Goal: Task Accomplishment & Management: Use online tool/utility

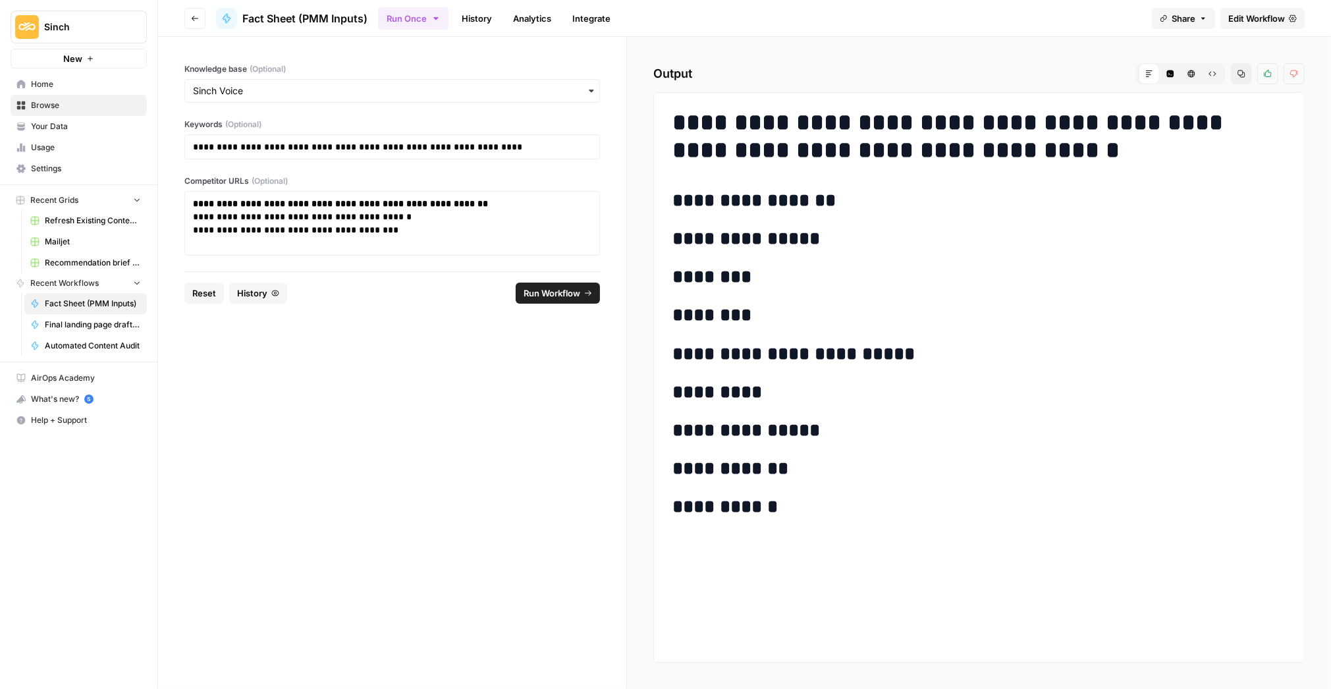
click at [1230, 8] on link "Edit Workflow" at bounding box center [1262, 18] width 84 height 21
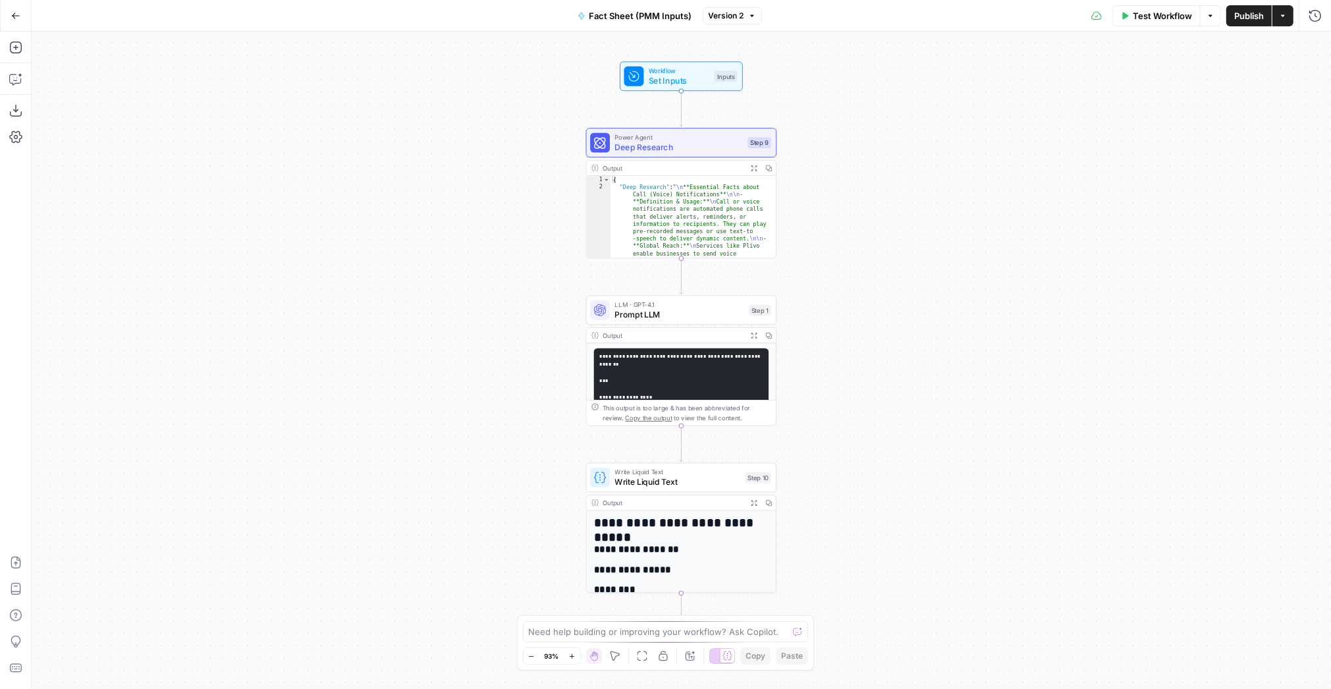
click at [1140, 16] on span "Test Workflow" at bounding box center [1161, 15] width 59 height 13
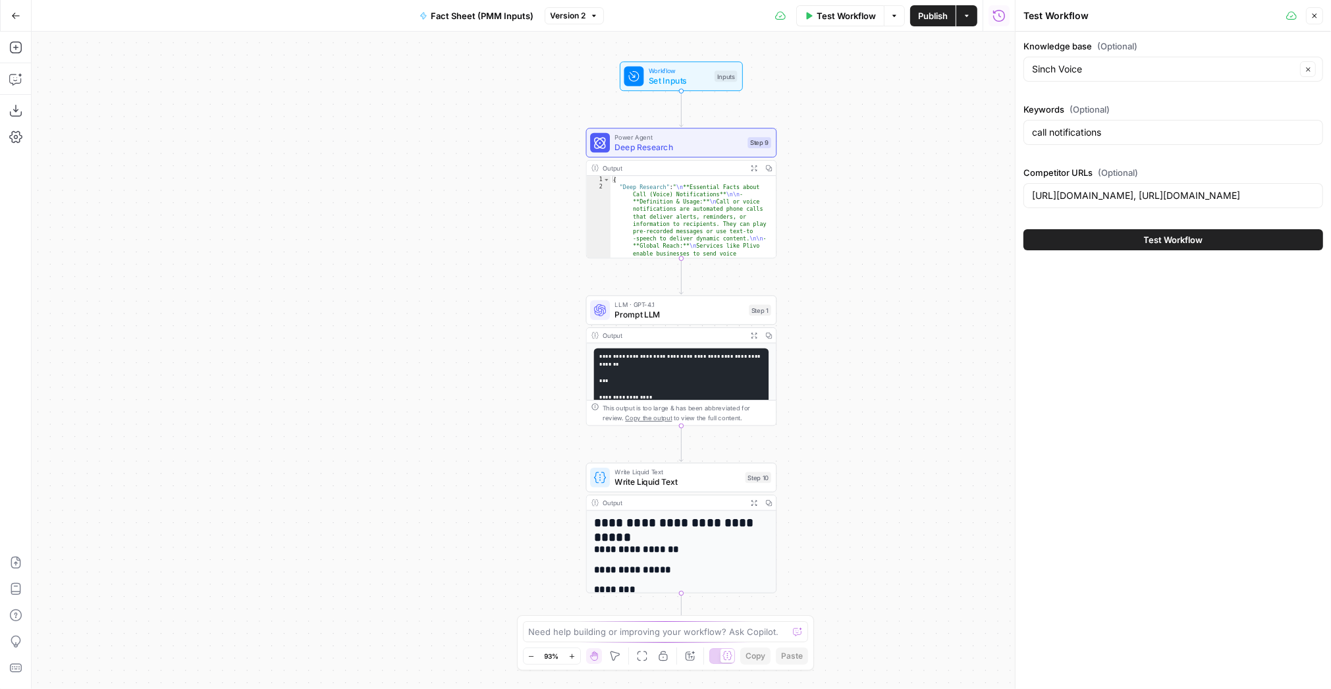
click at [1105, 238] on button "Test Workflow" at bounding box center [1173, 239] width 300 height 21
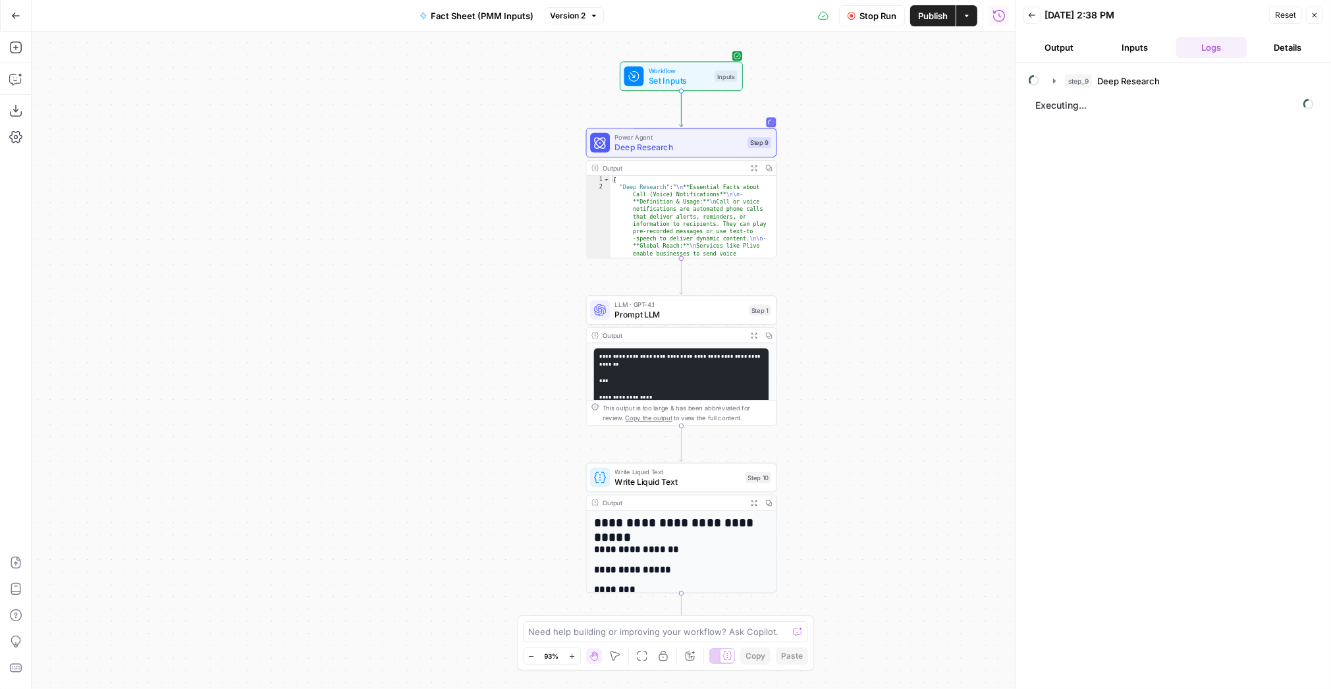
click at [1105, 238] on div "step_9 Deep Research Executing..." at bounding box center [1172, 376] width 289 height 612
drag, startPoint x: 864, startPoint y: 16, endPoint x: 797, endPoint y: 134, distance: 135.6
click at [864, 16] on span "Stop Run" at bounding box center [877, 15] width 37 height 13
click at [651, 481] on span "Write Liquid Text" at bounding box center [678, 481] width 126 height 13
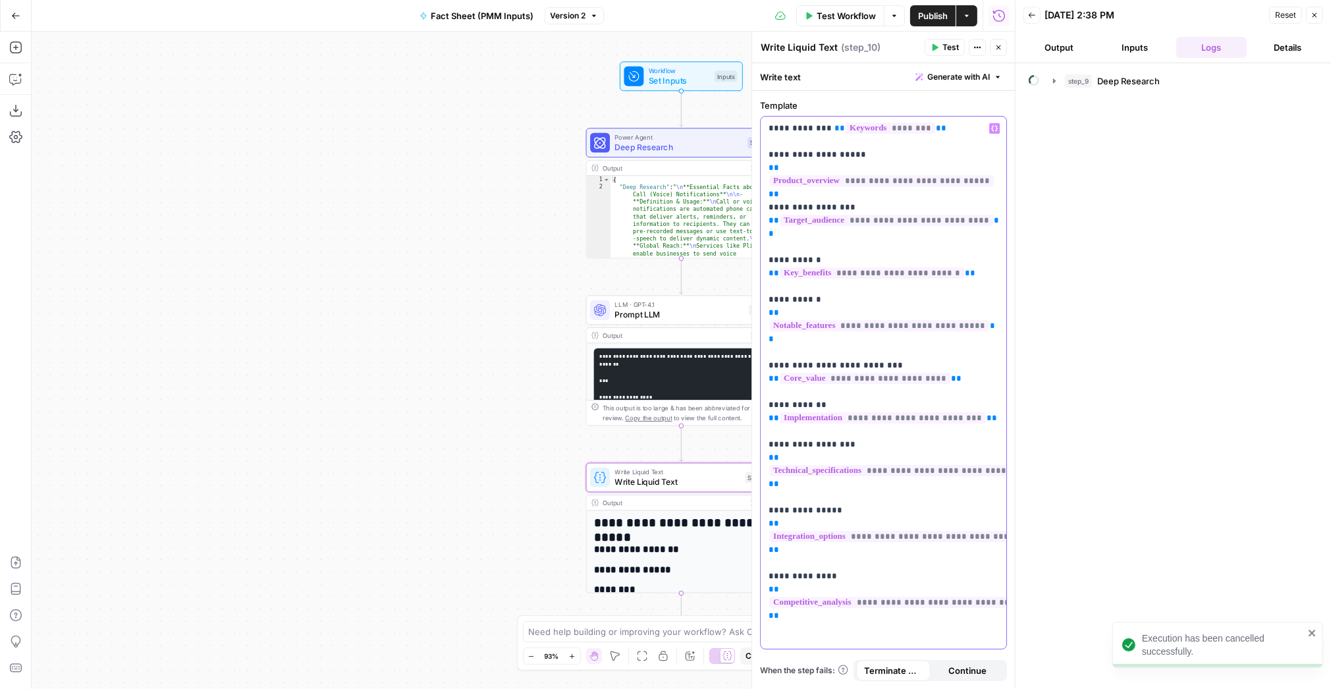
click at [953, 150] on p "**********" at bounding box center [883, 346] width 230 height 448
drag, startPoint x: 767, startPoint y: 154, endPoint x: 979, endPoint y: 619, distance: 510.9
click at [979, 619] on div "**********" at bounding box center [883, 383] width 246 height 532
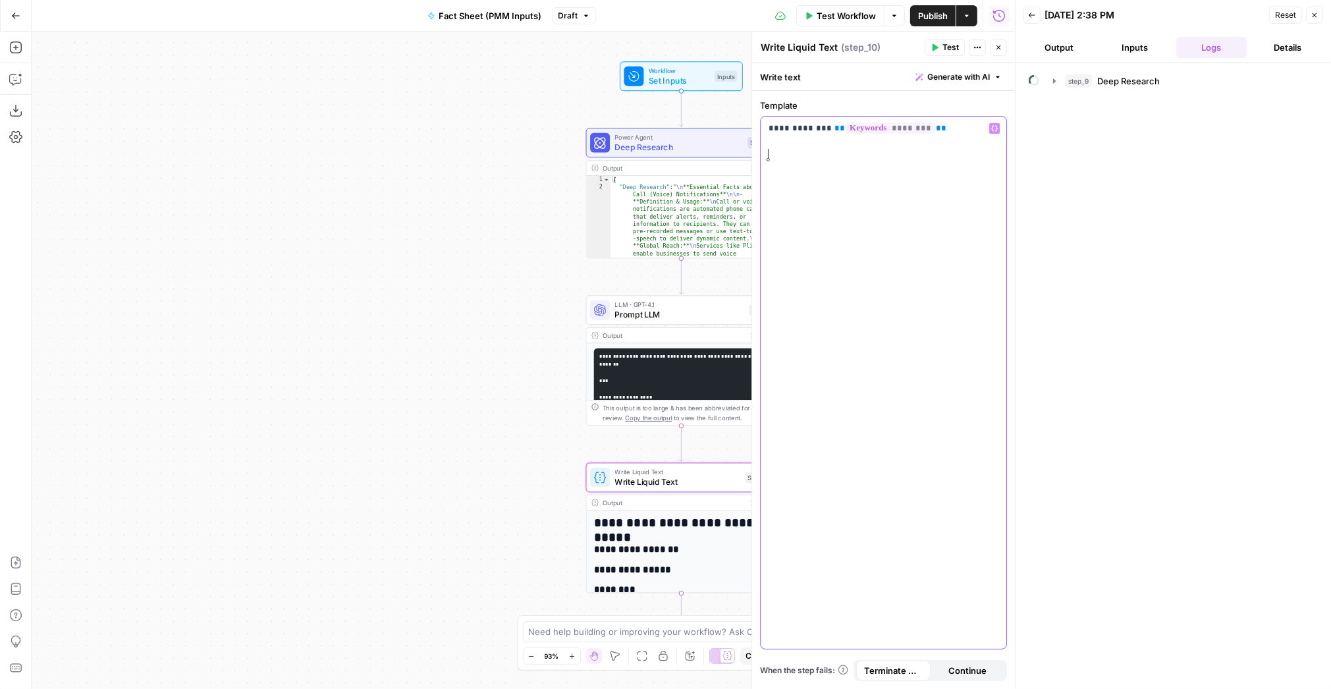
click at [999, 127] on div "**********" at bounding box center [883, 383] width 246 height 532
click at [996, 128] on icon "button" at bounding box center [994, 128] width 7 height 7
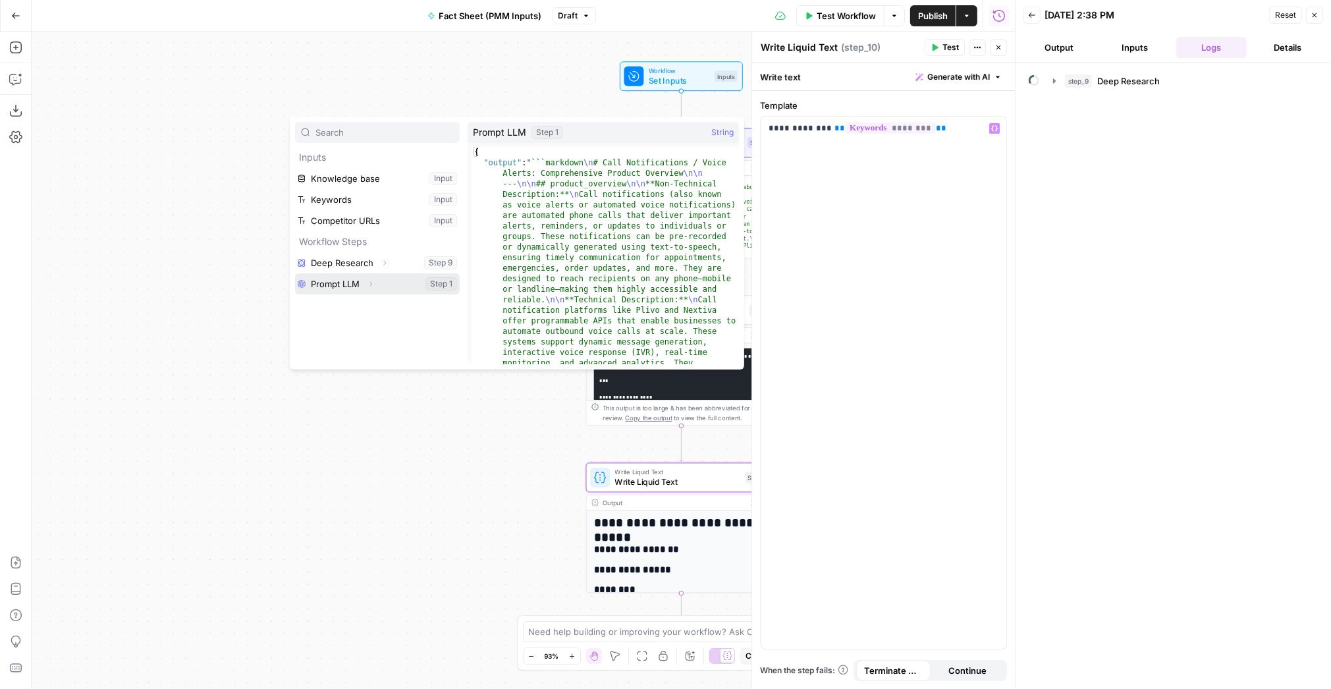
click at [375, 284] on button "Expand" at bounding box center [370, 283] width 17 height 17
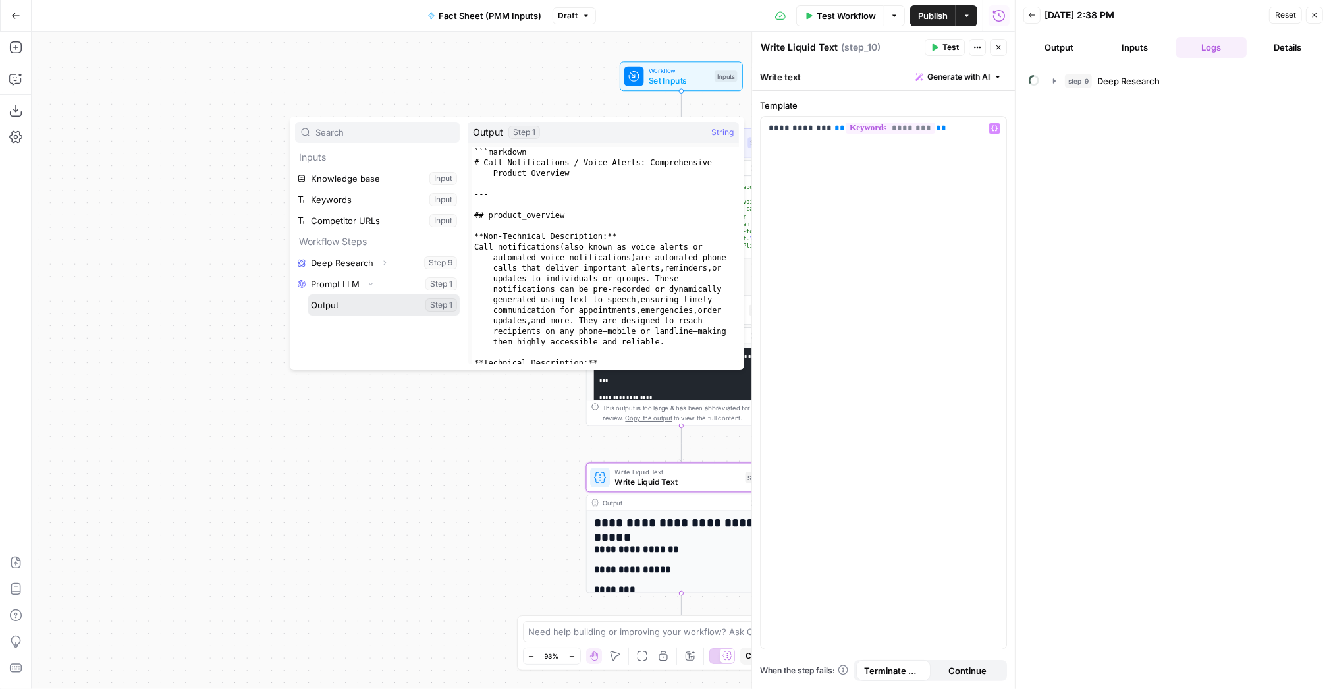
click at [373, 305] on button "Select variable Output" at bounding box center [383, 304] width 151 height 21
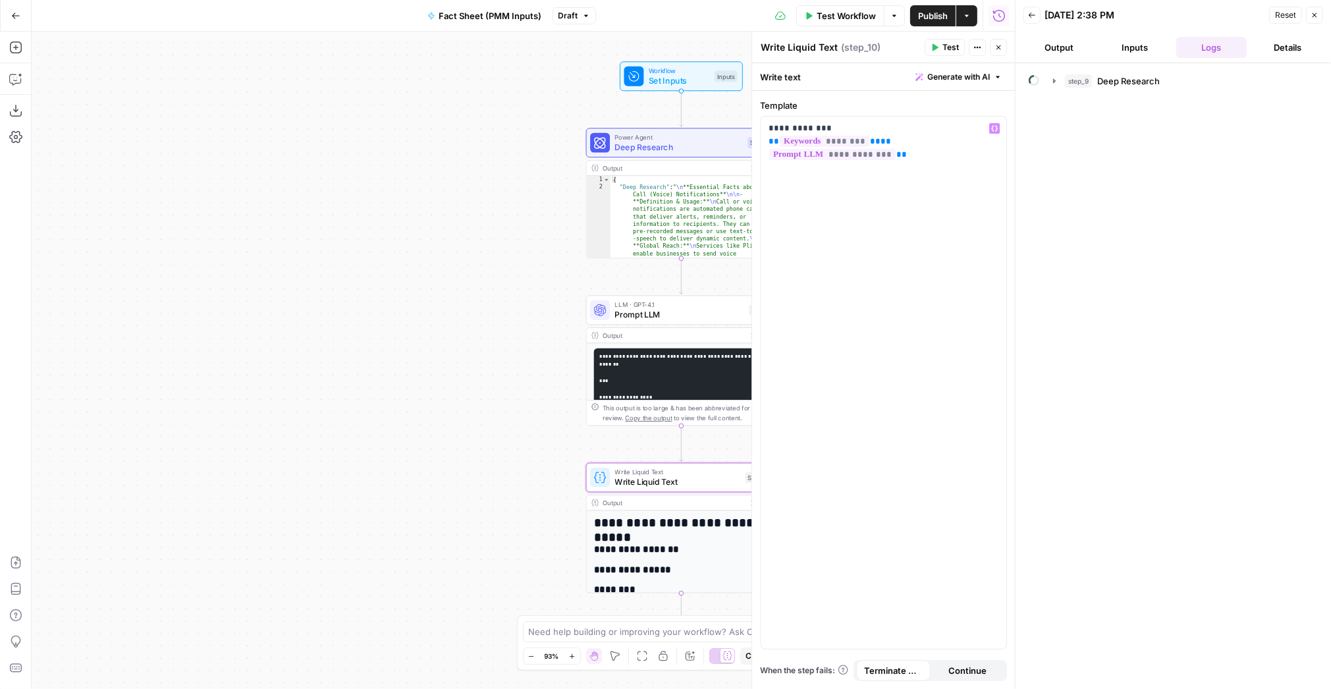
click at [931, 15] on span "Publish" at bounding box center [933, 15] width 30 height 13
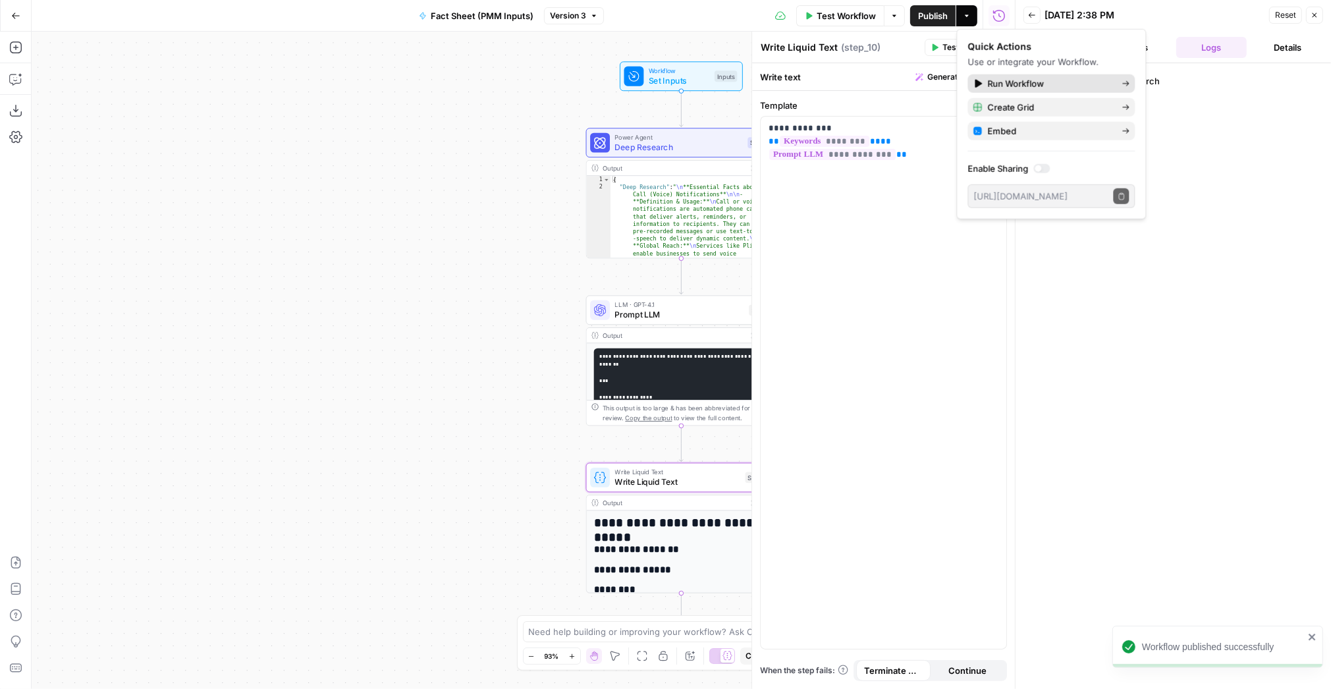
click at [1005, 81] on span "Run Workflow" at bounding box center [1050, 83] width 124 height 13
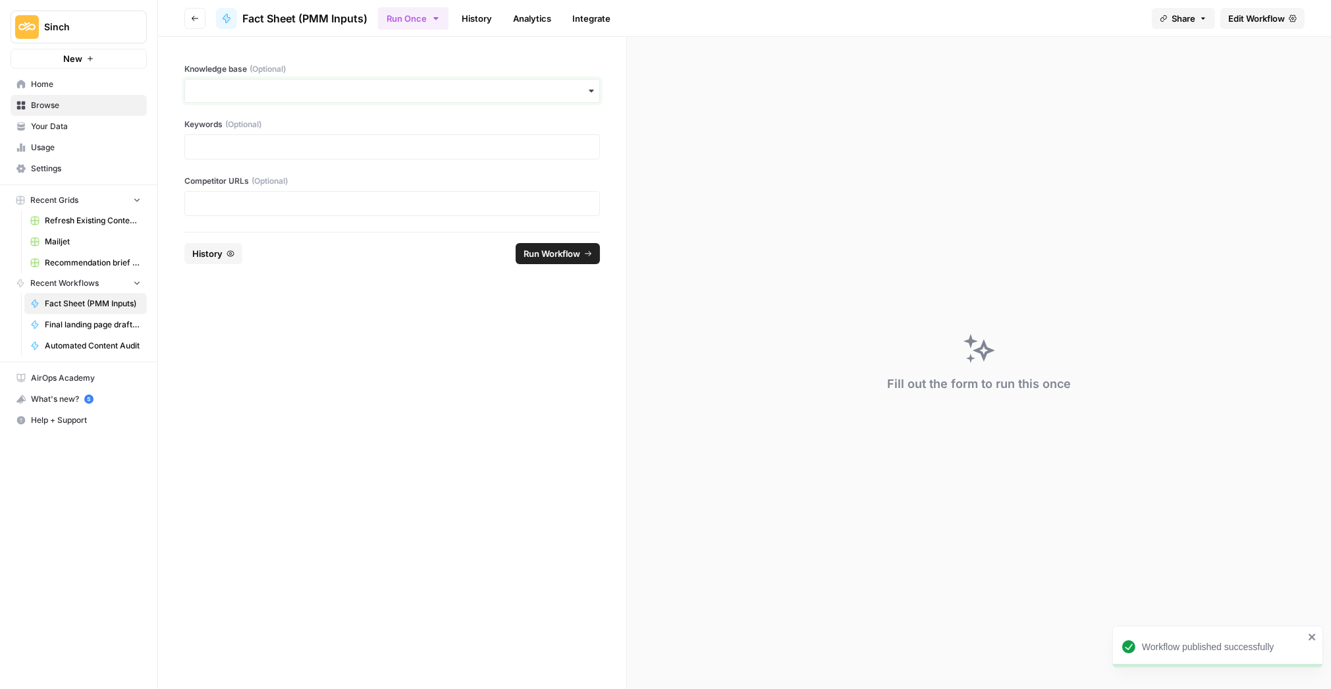
drag, startPoint x: 373, startPoint y: 92, endPoint x: 363, endPoint y: 92, distance: 9.2
click at [372, 92] on input "Knowledge base (Optional)" at bounding box center [392, 90] width 398 height 13
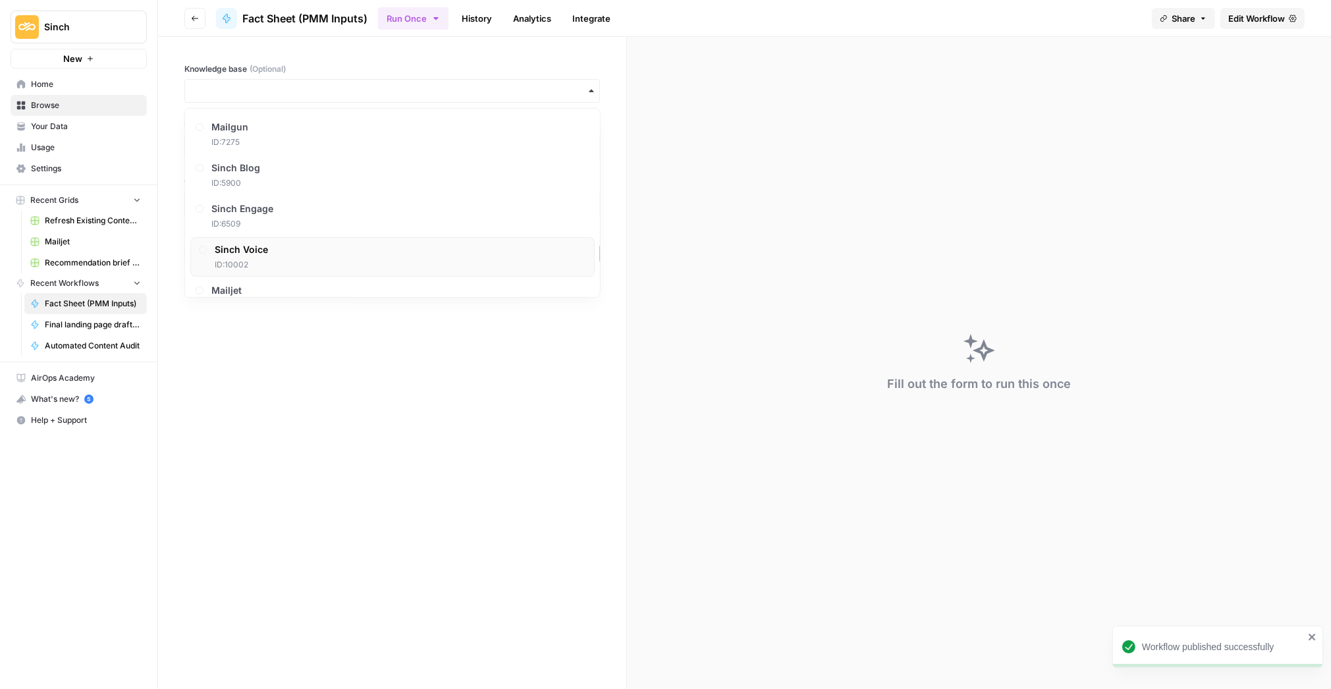
click at [278, 252] on div "Sinch Voice ID: 10002" at bounding box center [392, 257] width 404 height 40
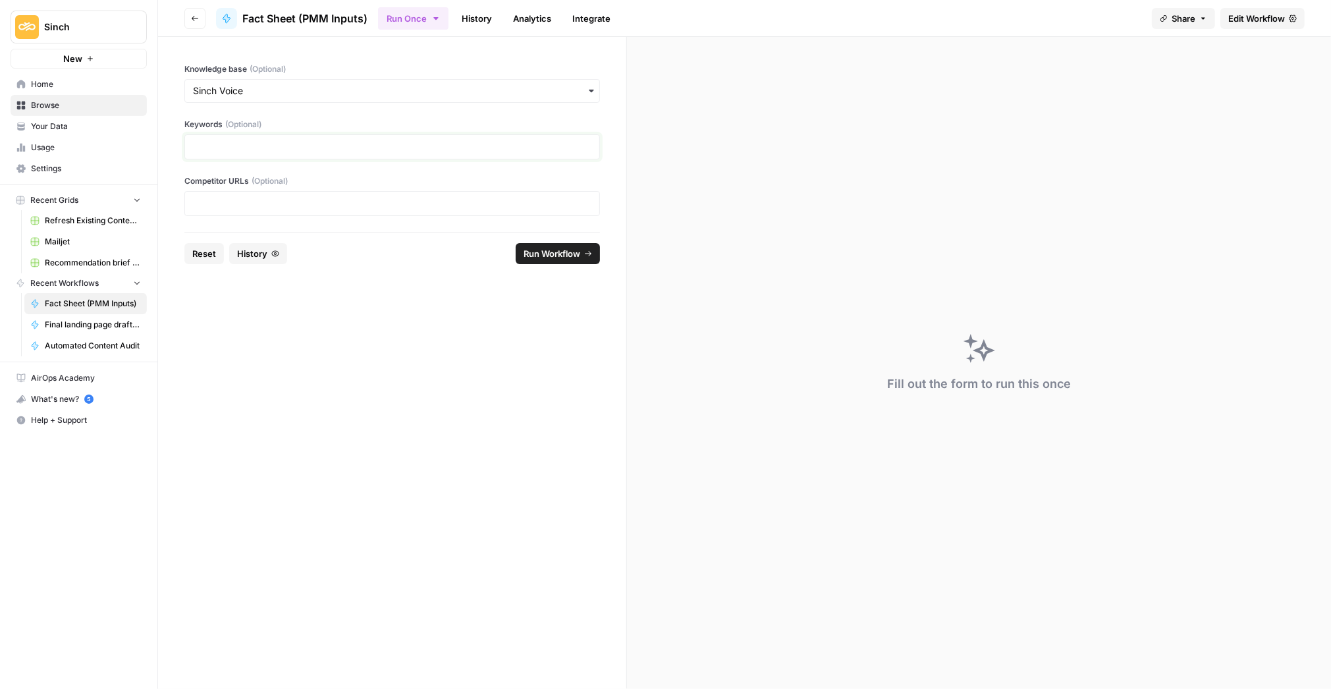
click at [245, 140] on p at bounding box center [392, 146] width 398 height 13
click at [240, 203] on p at bounding box center [392, 203] width 398 height 13
click at [249, 256] on span "History" at bounding box center [252, 253] width 30 height 13
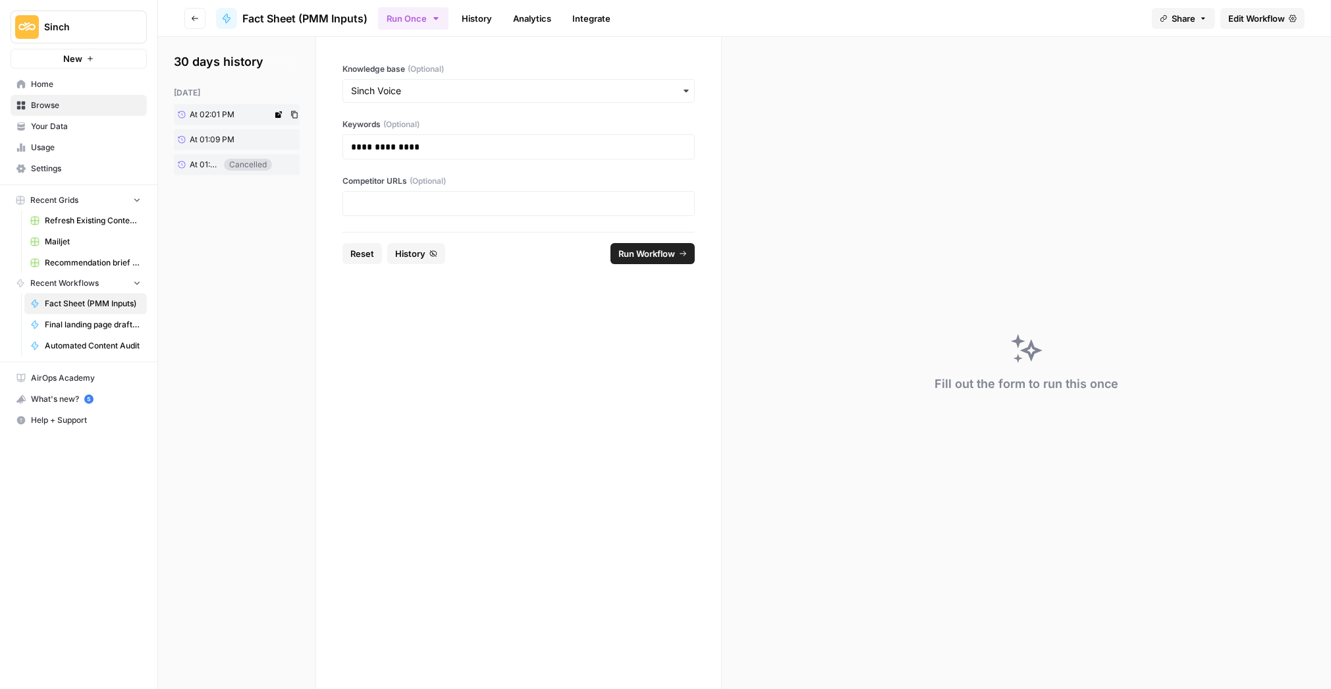
click at [228, 114] on span "At 02:01 PM" at bounding box center [212, 115] width 45 height 12
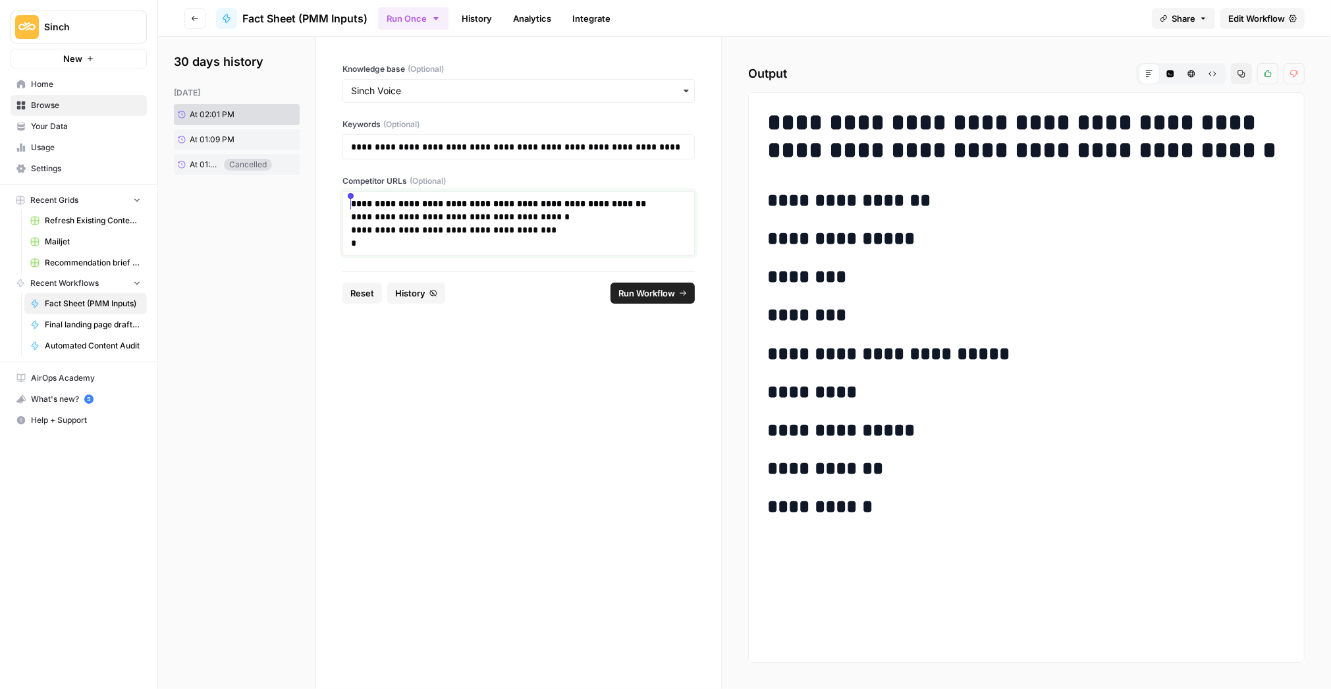
drag, startPoint x: 545, startPoint y: 231, endPoint x: 699, endPoint y: 246, distance: 154.2
click at [303, 186] on section "**********" at bounding box center [744, 363] width 1173 height 652
click at [378, 241] on p "*" at bounding box center [519, 242] width 336 height 13
click at [654, 296] on span "Run Workflow" at bounding box center [646, 292] width 57 height 13
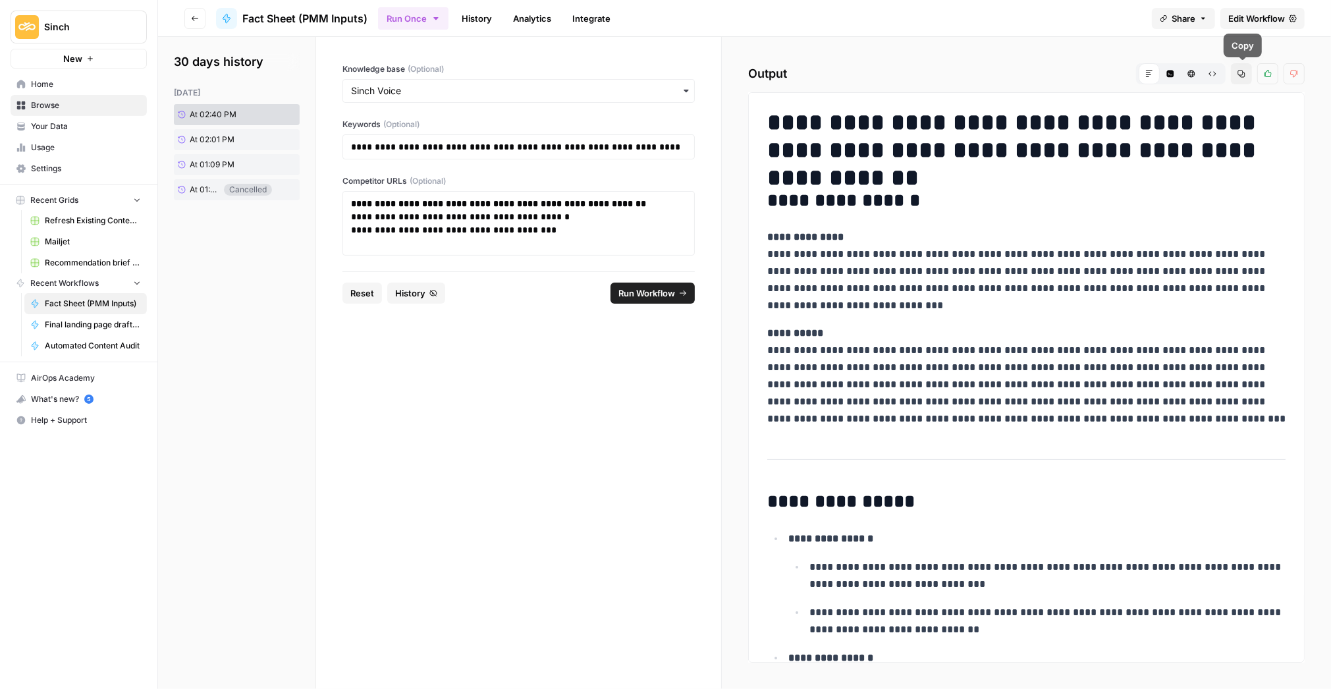
click at [1235, 78] on button "Copy" at bounding box center [1241, 73] width 21 height 21
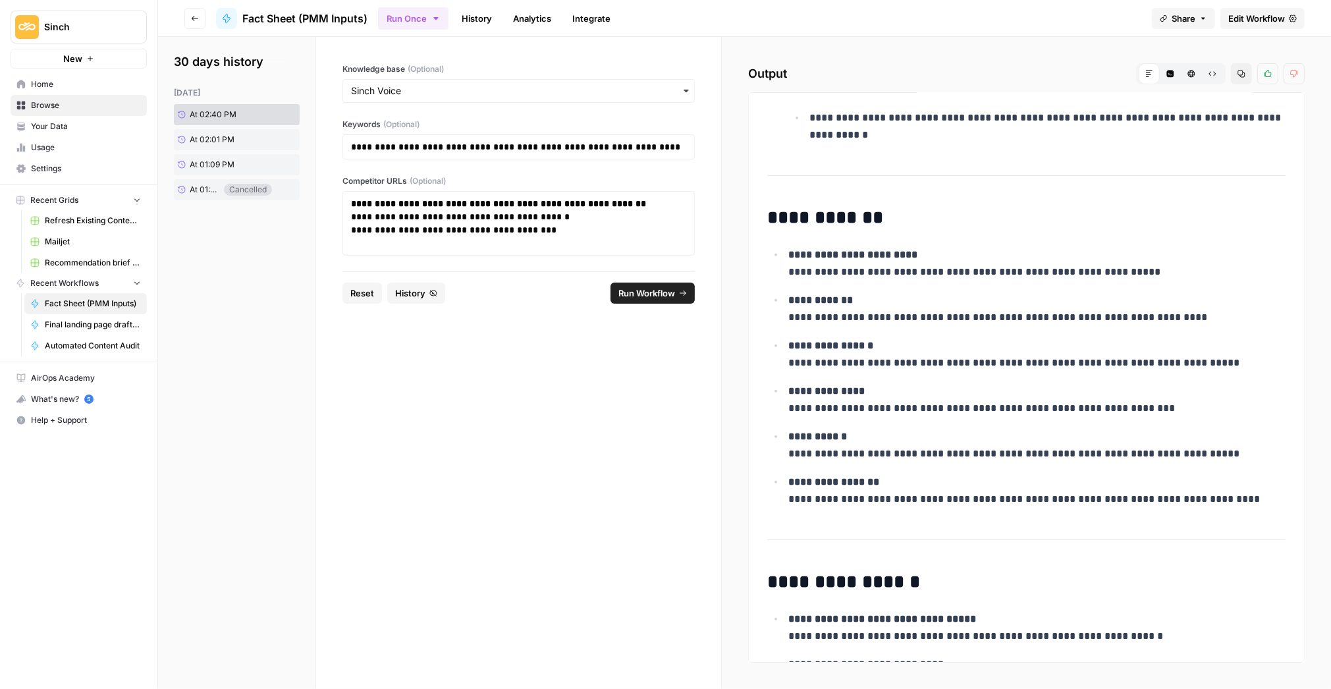
scroll to position [641, 0]
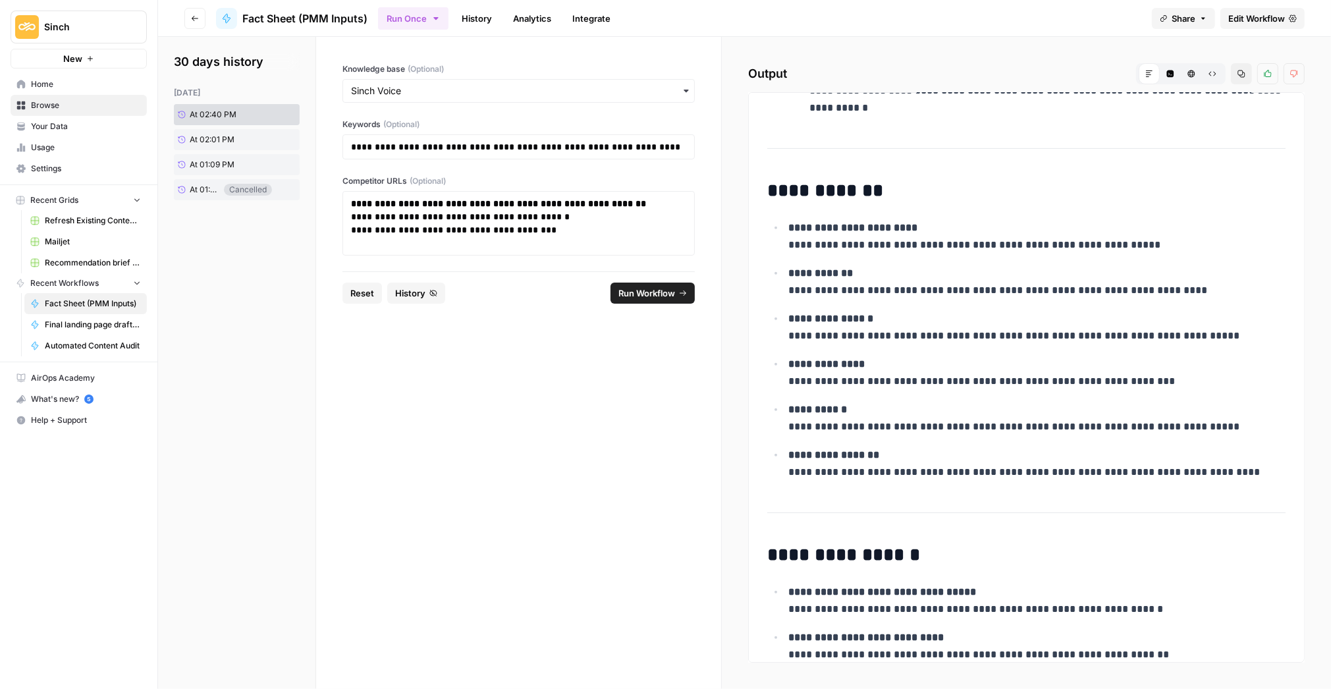
click at [1245, 74] on span "Copy" at bounding box center [1244, 74] width 1 height 1
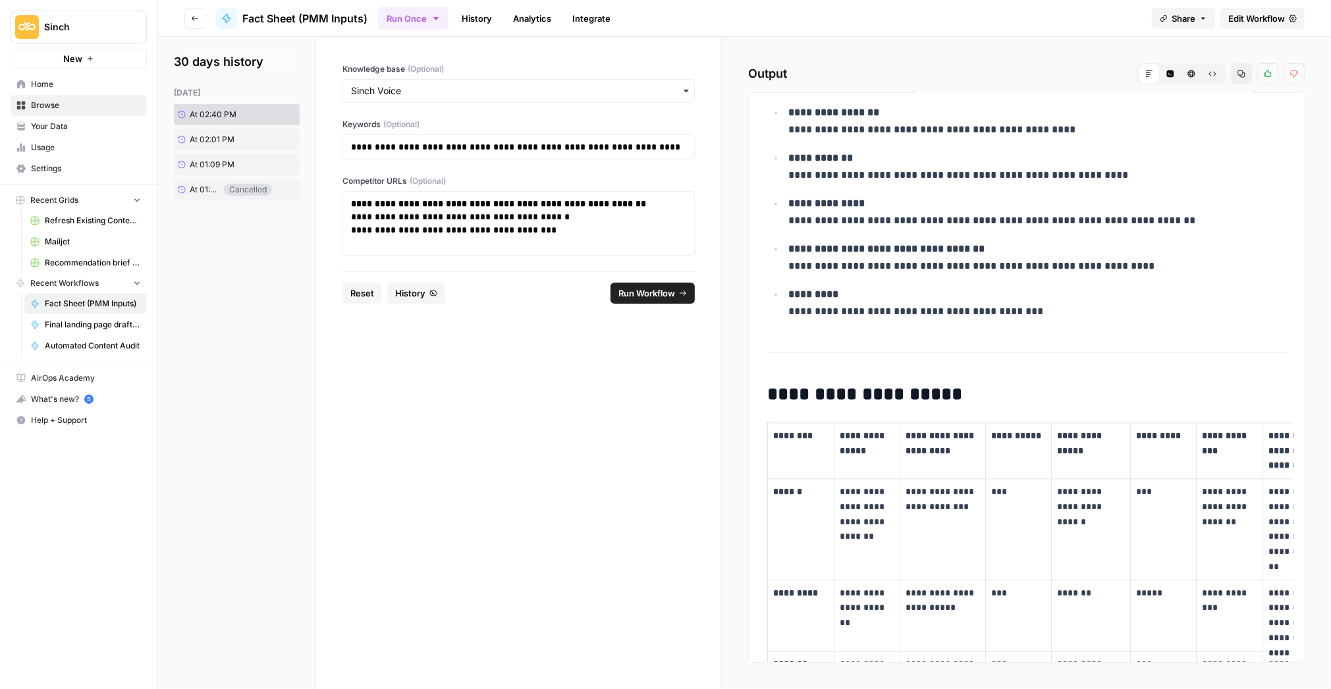
scroll to position [2505, 0]
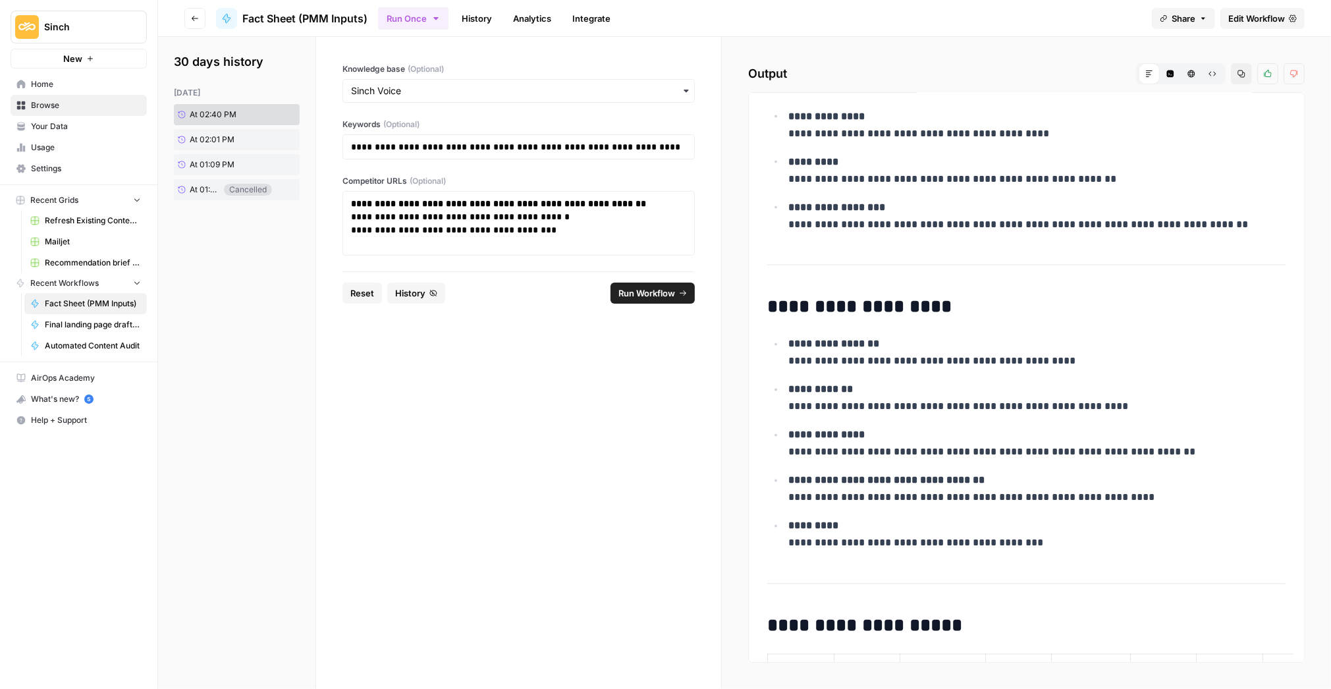
click at [1245, 16] on span "Edit Workflow" at bounding box center [1256, 18] width 57 height 13
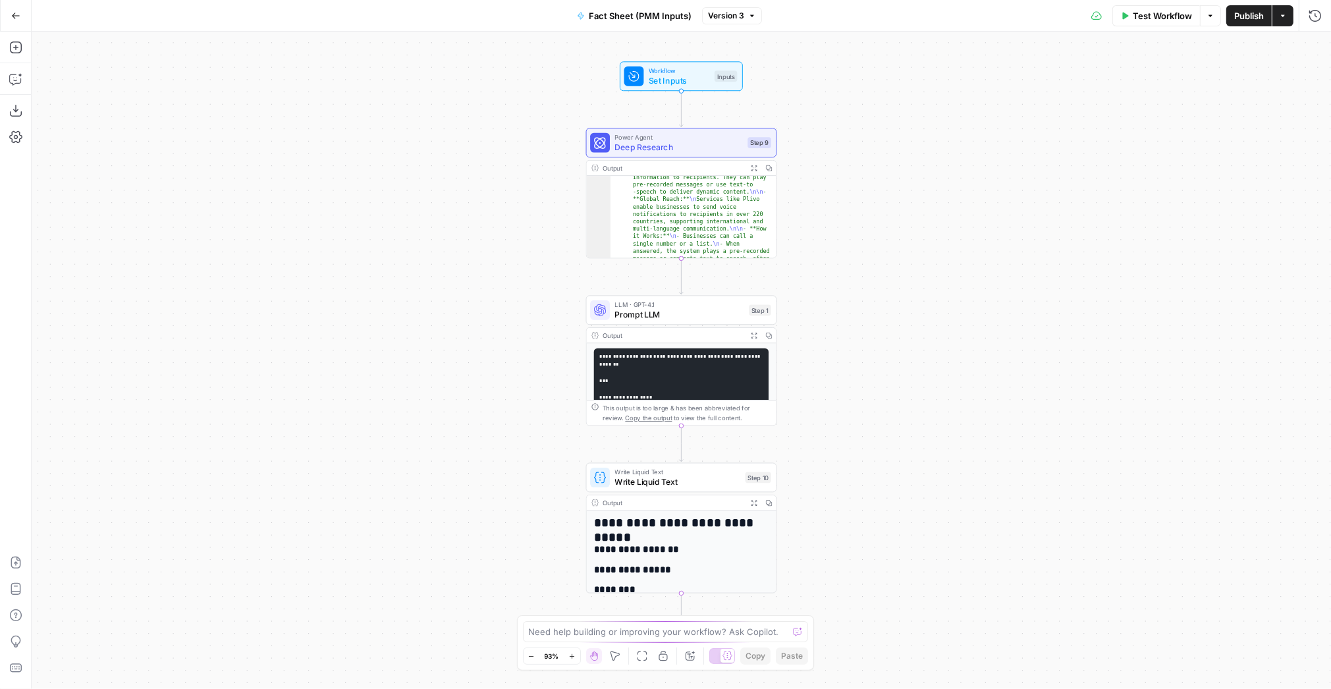
scroll to position [49, 0]
click at [668, 308] on span "Prompt LLM" at bounding box center [679, 314] width 129 height 13
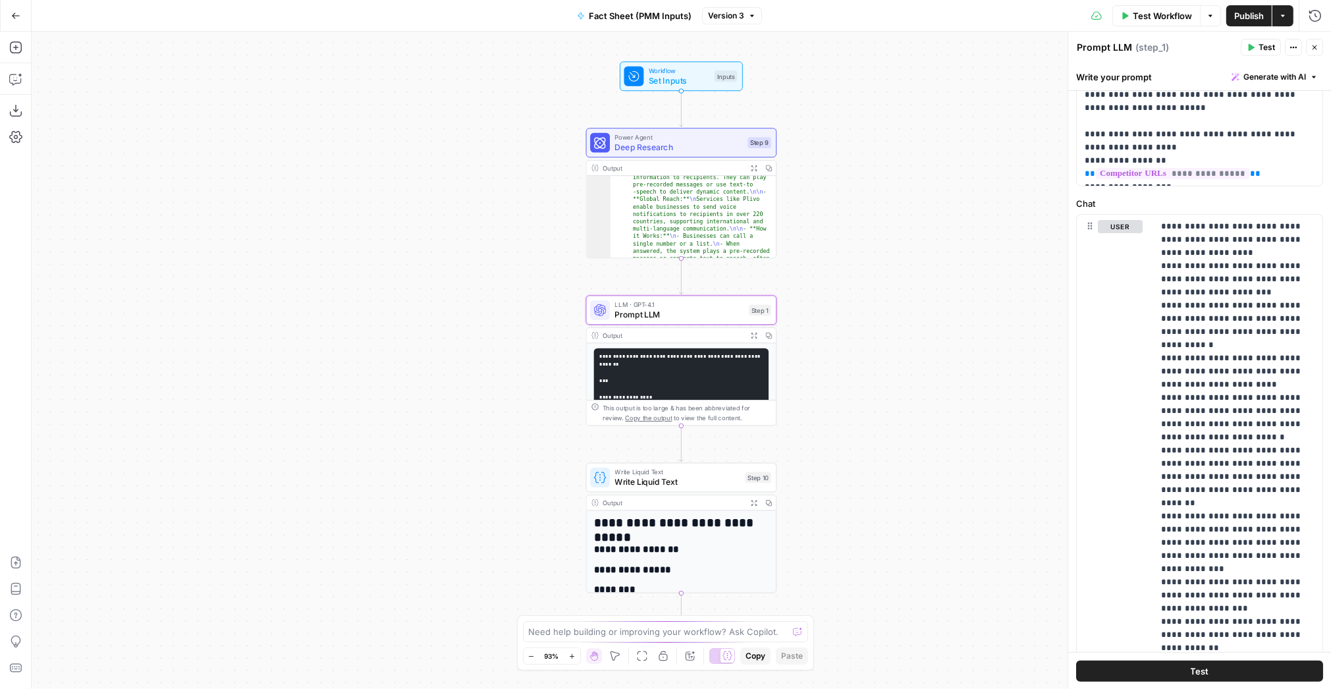
scroll to position [406, 0]
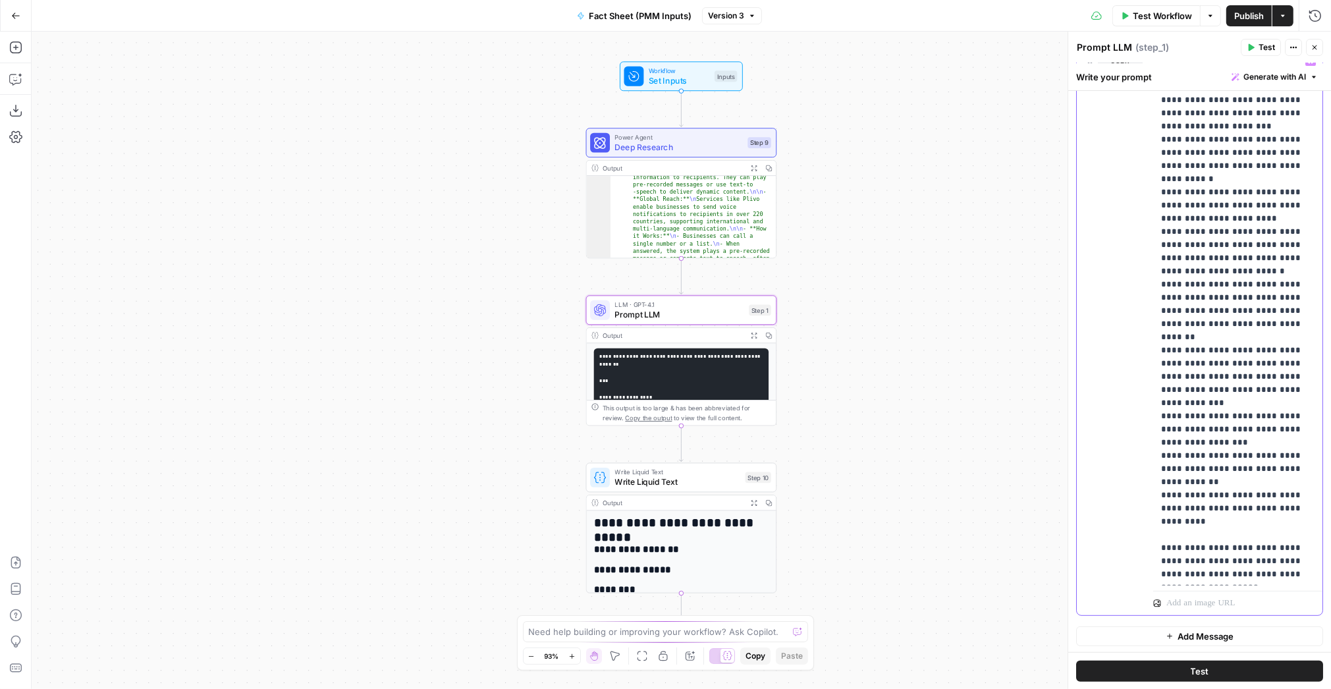
drag, startPoint x: 1188, startPoint y: 273, endPoint x: 1195, endPoint y: 284, distance: 12.8
click at [1190, 275] on p "**********" at bounding box center [1238, 337] width 154 height 566
click at [1199, 322] on p "**********" at bounding box center [1238, 337] width 154 height 566
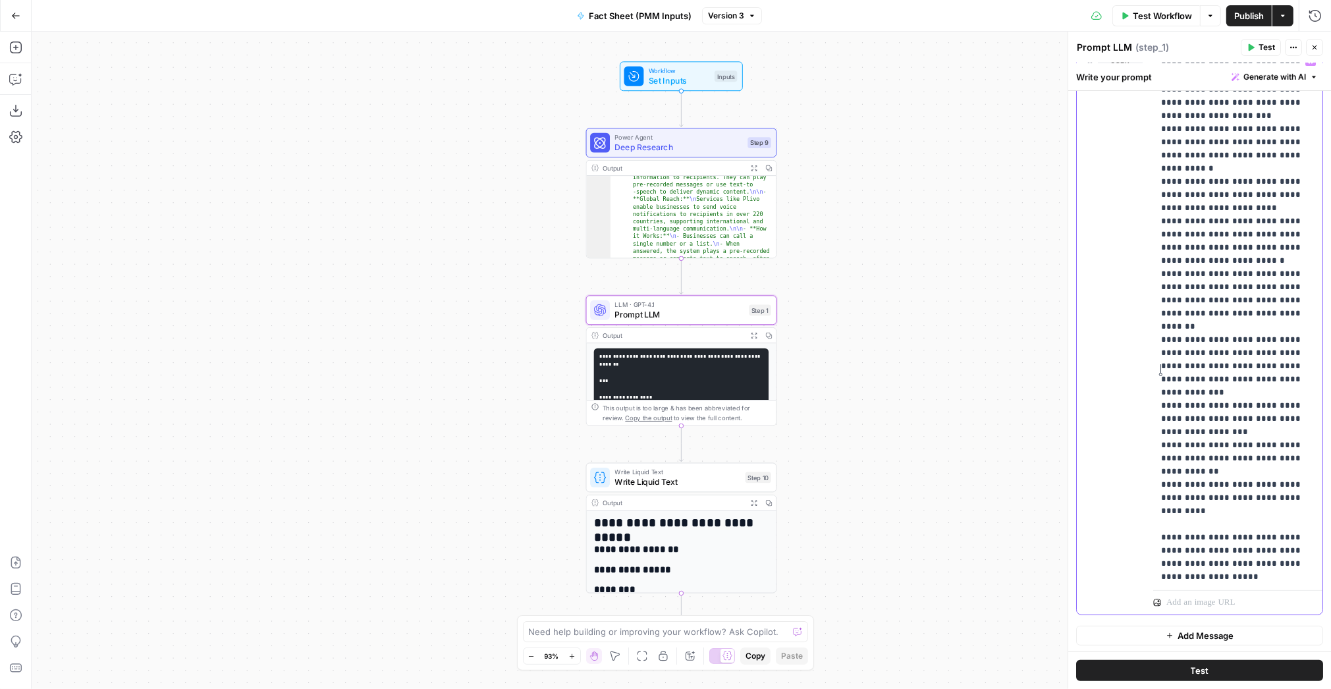
click at [1152, 375] on div "**********" at bounding box center [1199, 332] width 246 height 566
click at [1150, 402] on div "**********" at bounding box center [1199, 332] width 246 height 566
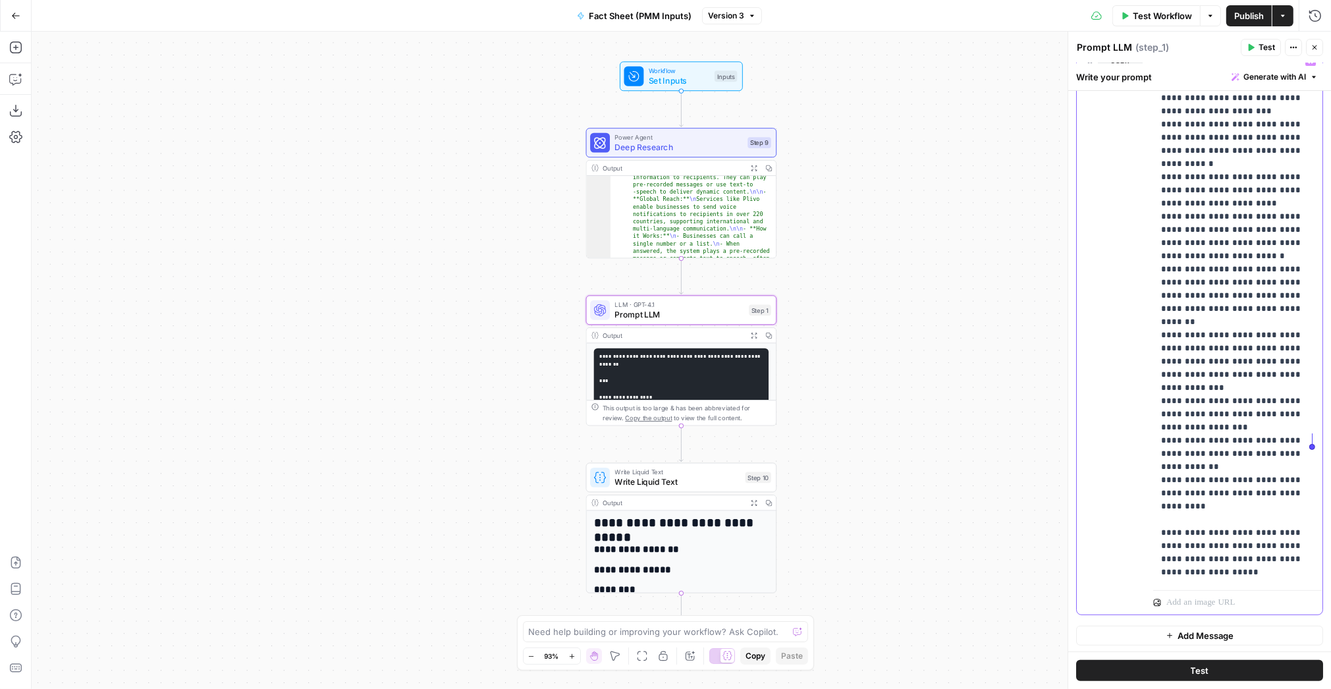
drag, startPoint x: 1156, startPoint y: 403, endPoint x: 1312, endPoint y: 436, distance: 160.1
click at [1312, 436] on div "**********" at bounding box center [1238, 317] width 170 height 536
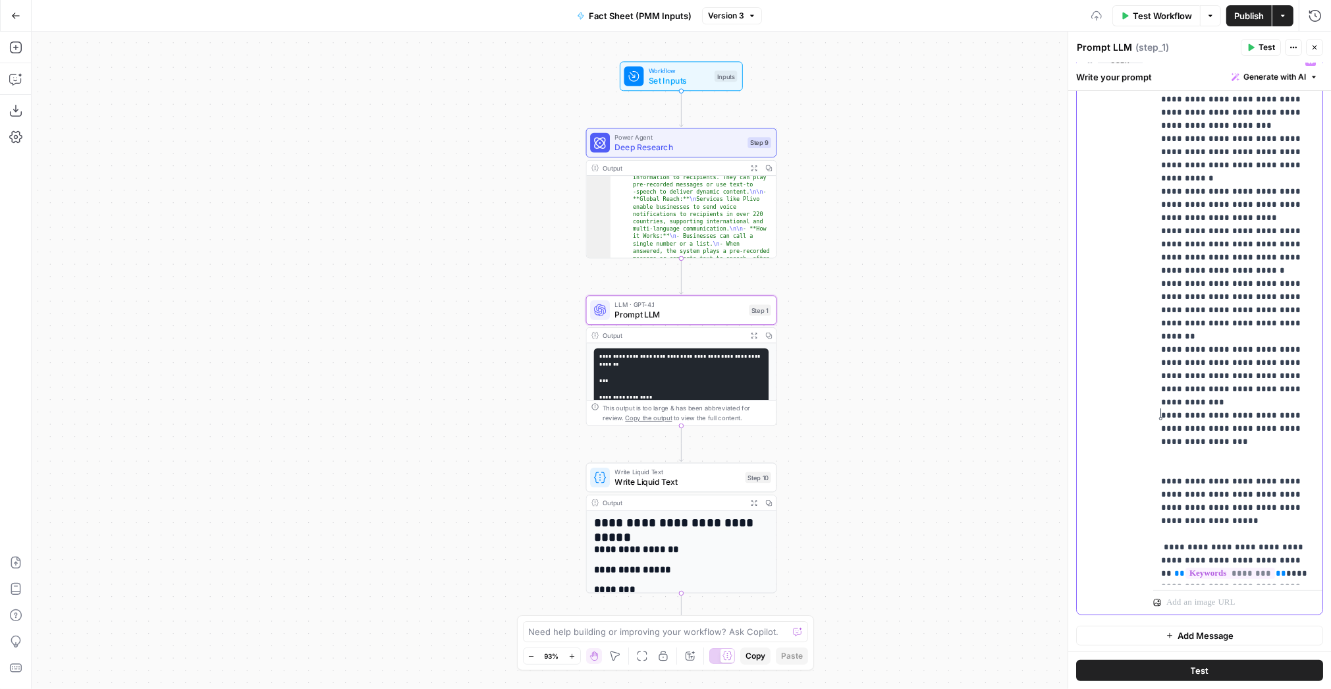
scroll to position [1, 0]
click at [681, 488] on div "Write Liquid Text Write Liquid Text Step 10 Copy step Delete step Add Note Test" at bounding box center [681, 478] width 191 height 30
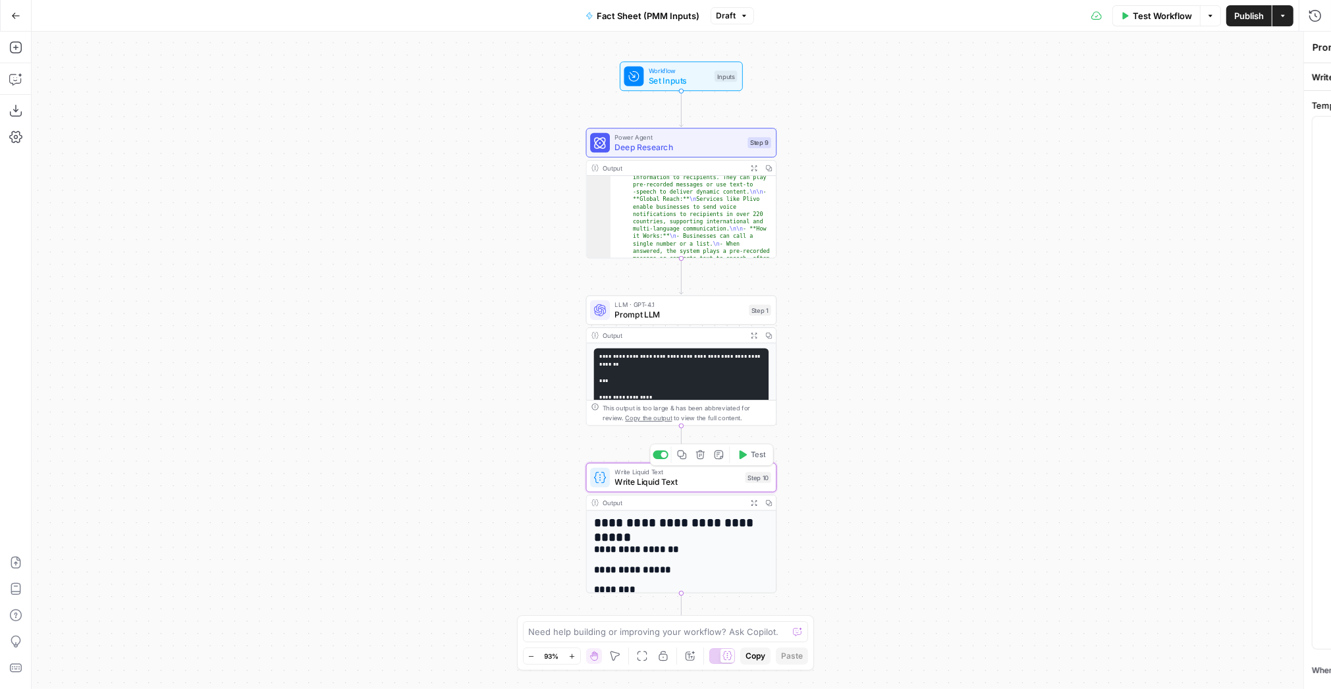
type textarea "Write Liquid Text"
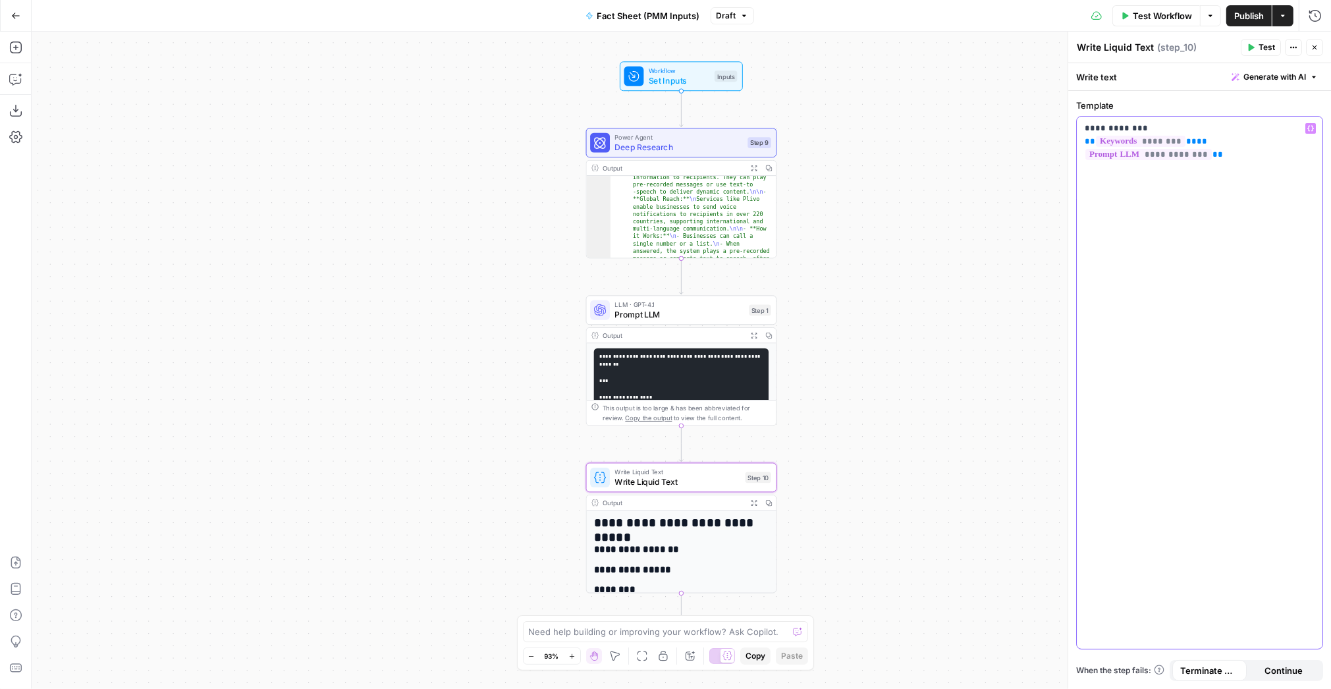
click at [1306, 130] on button "Variables Menu" at bounding box center [1310, 128] width 11 height 11
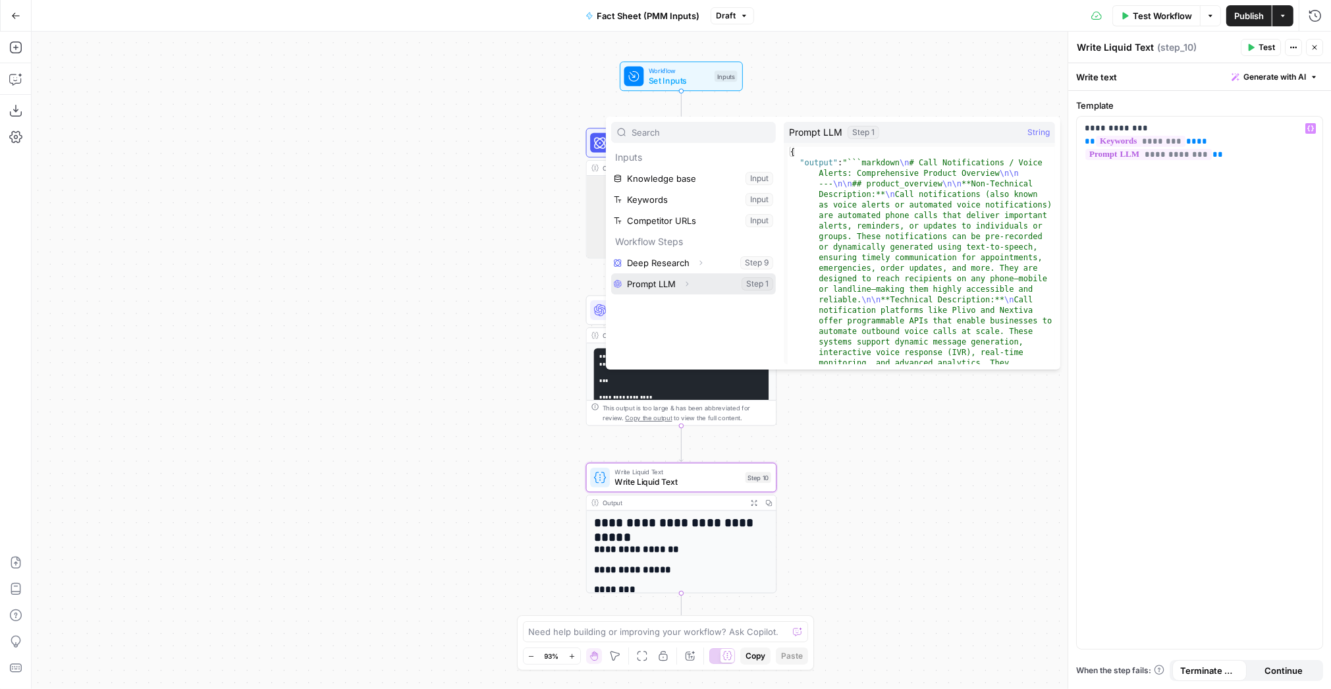
click at [689, 282] on icon "button" at bounding box center [687, 283] width 3 height 5
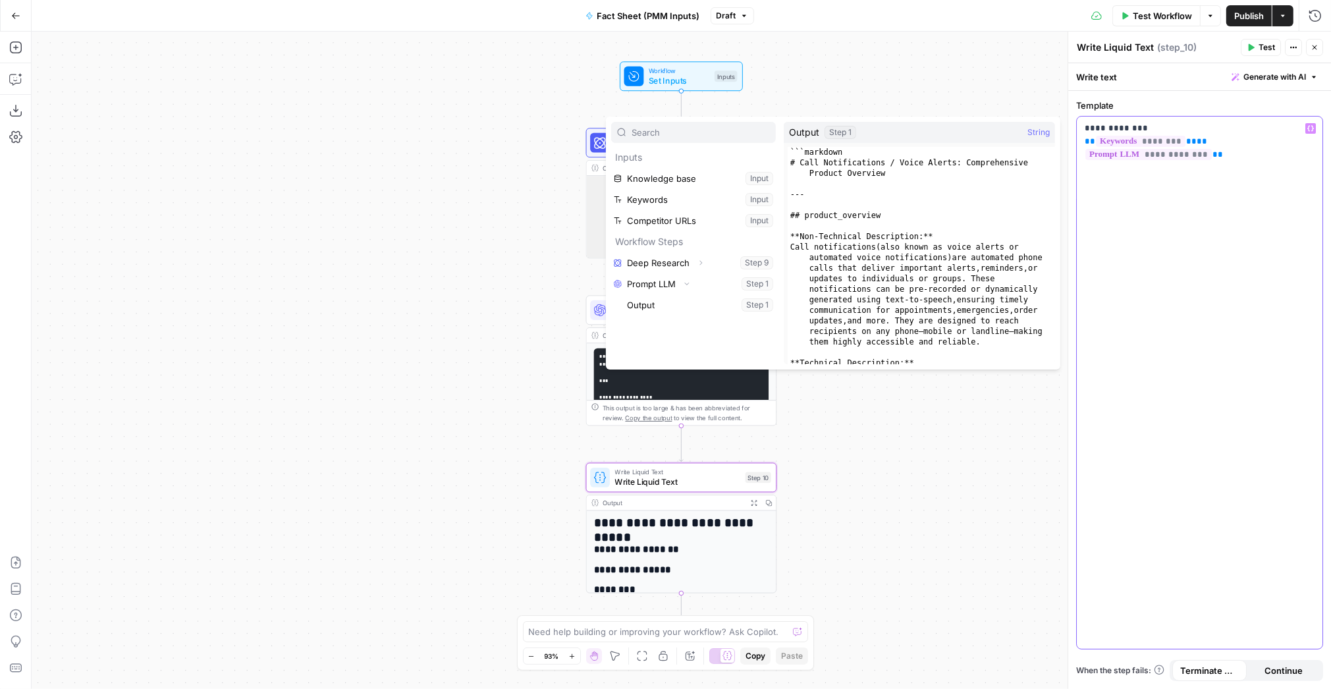
click at [1163, 314] on div "**********" at bounding box center [1199, 383] width 246 height 532
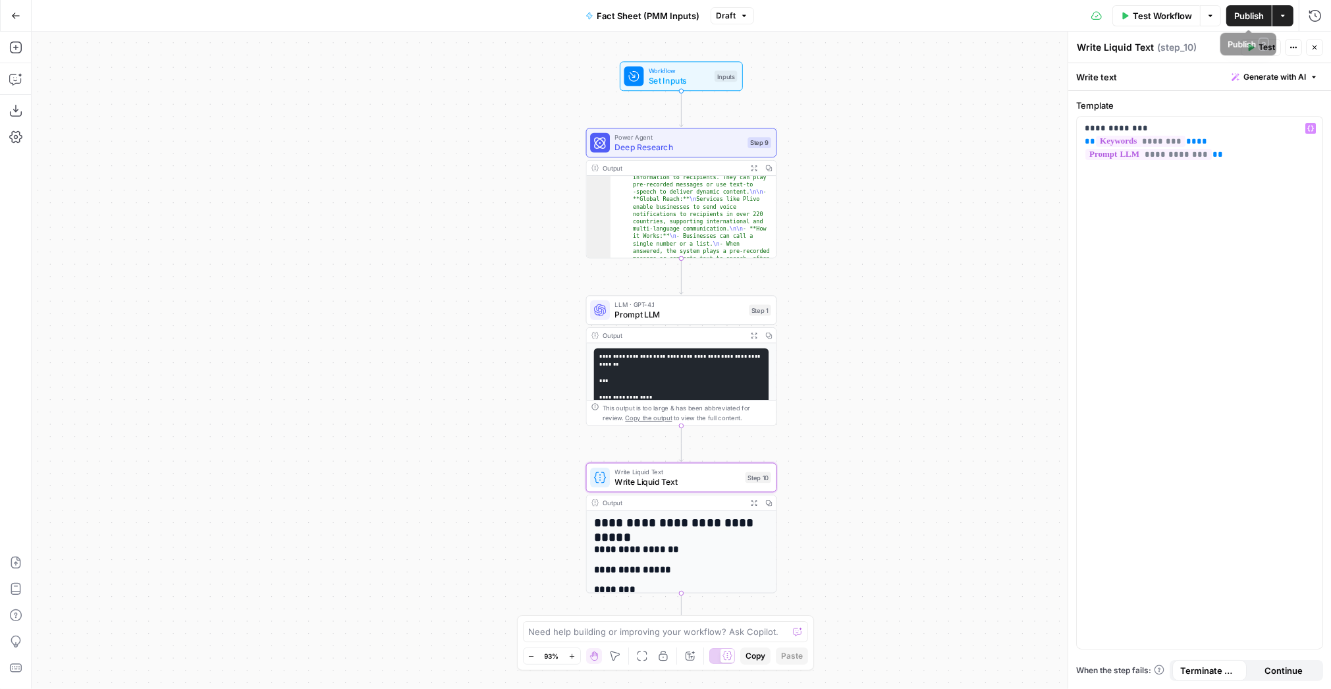
click at [1250, 17] on span "Publish" at bounding box center [1249, 15] width 30 height 13
click at [1209, 16] on icon "button" at bounding box center [1210, 16] width 8 height 8
click at [1244, 15] on span "Publish" at bounding box center [1249, 15] width 30 height 13
click at [1100, 309] on div "**********" at bounding box center [1199, 383] width 246 height 532
click at [1210, 16] on icon "button" at bounding box center [1210, 16] width 8 height 8
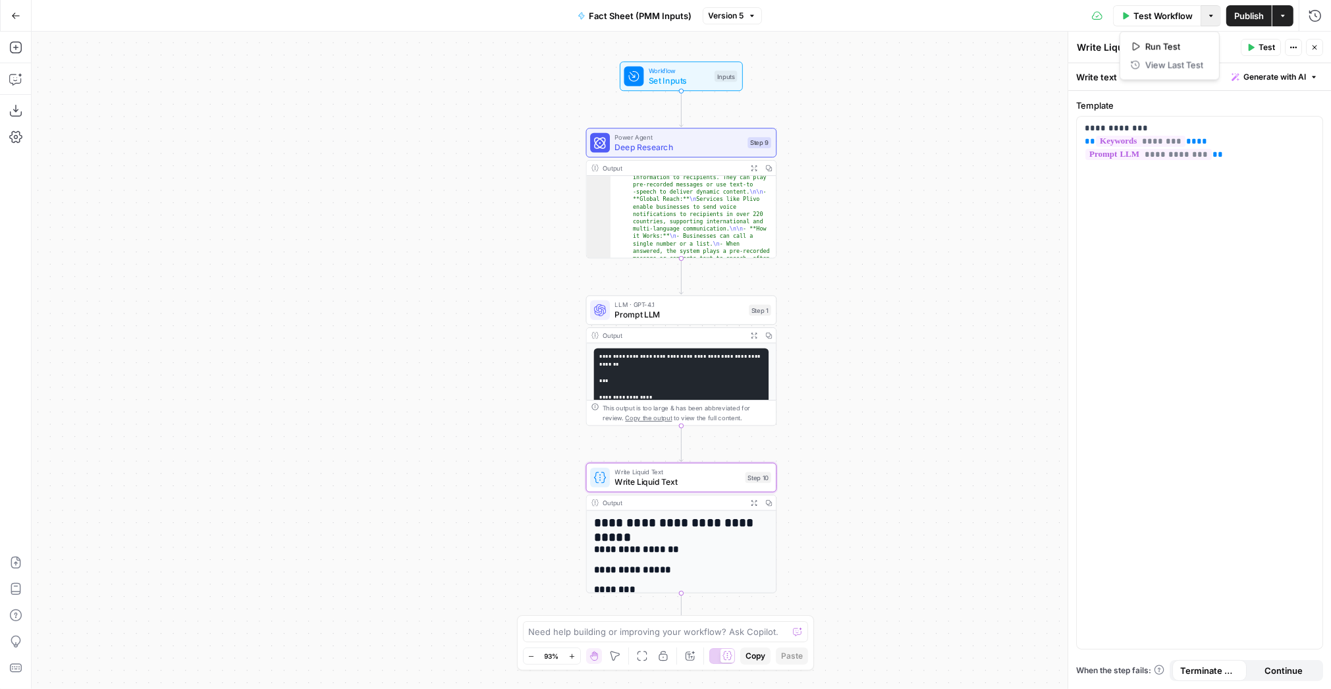
click at [878, 14] on div "Test Workflow Options Publish Actions Run History" at bounding box center [1047, 15] width 570 height 31
click at [13, 13] on icon "button" at bounding box center [15, 15] width 9 height 9
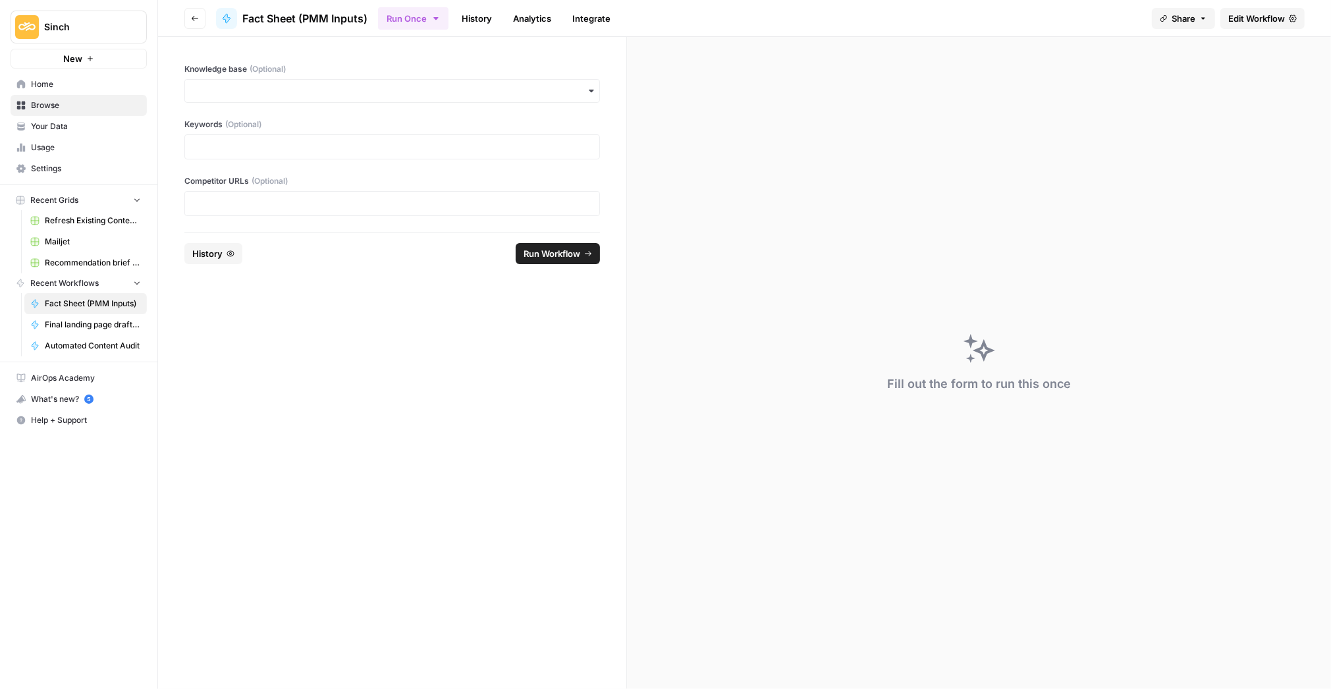
click at [211, 252] on span "History" at bounding box center [207, 253] width 30 height 13
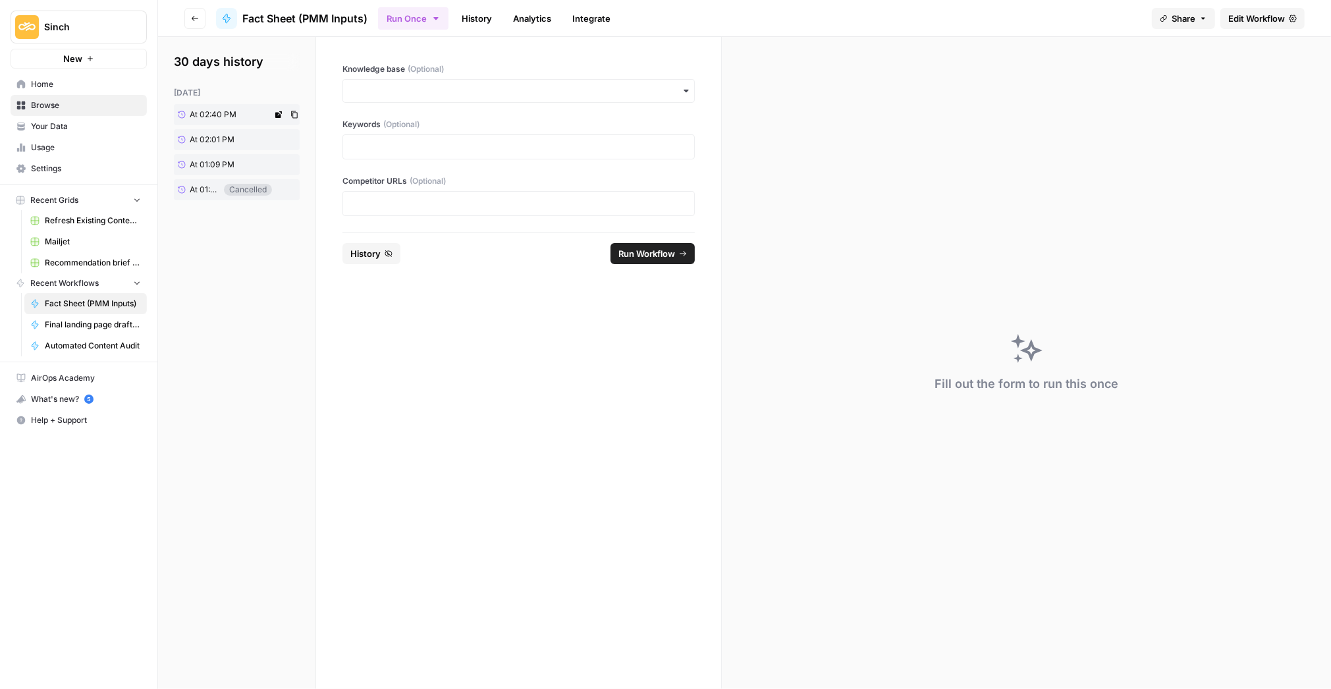
click at [224, 114] on span "At 02:40 PM" at bounding box center [213, 115] width 47 height 12
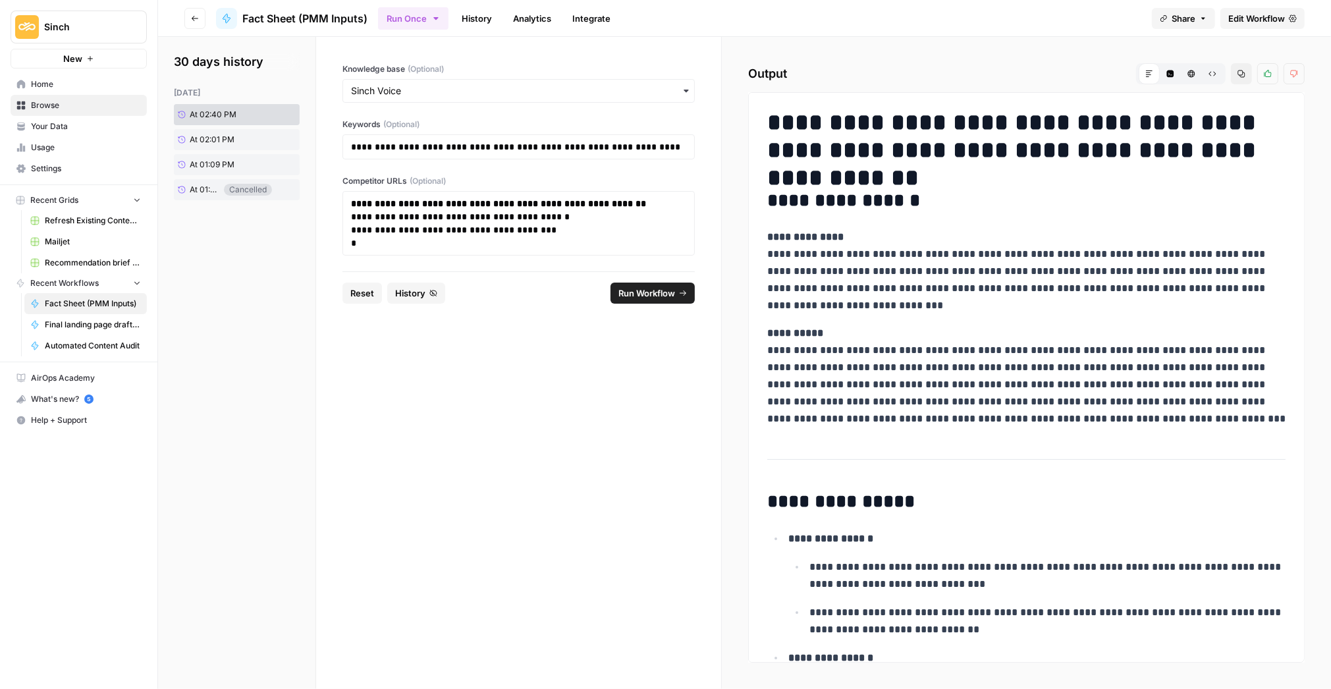
click at [1240, 74] on icon "button" at bounding box center [1241, 74] width 8 height 8
click at [43, 83] on span "Home" at bounding box center [86, 84] width 110 height 12
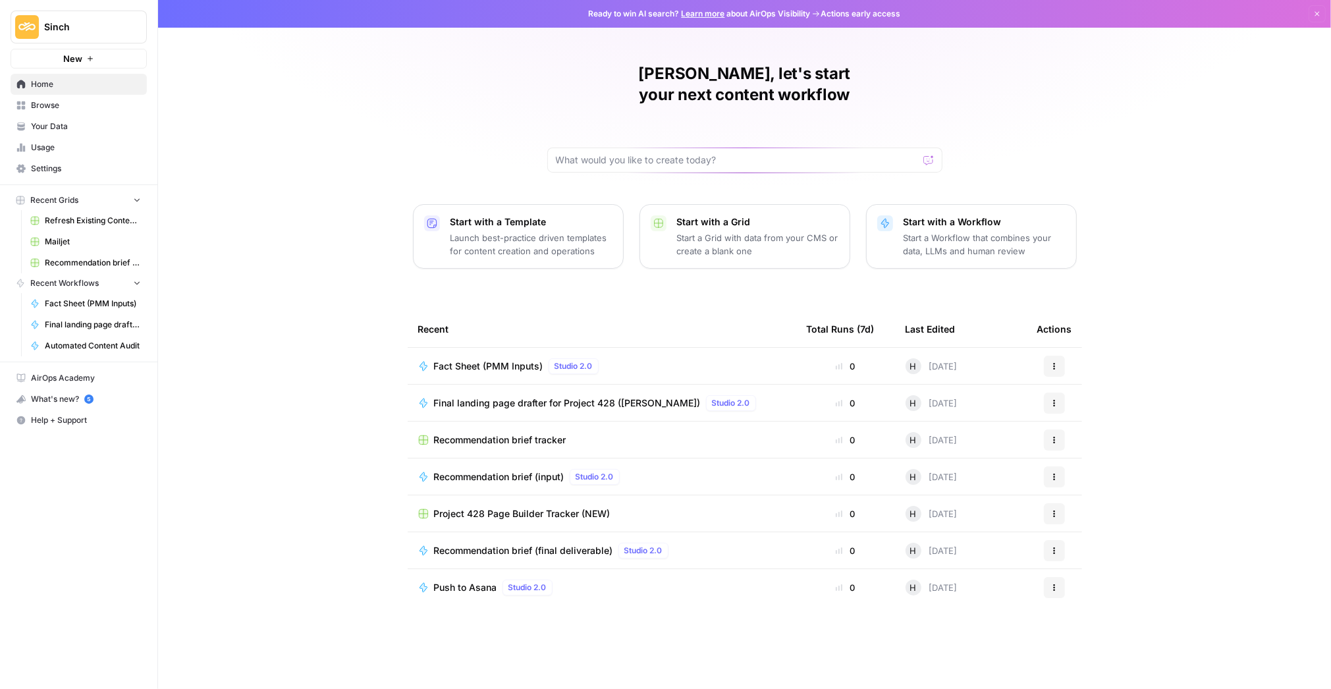
click at [492, 507] on span "Project 428 Page Builder Tracker (NEW)" at bounding box center [522, 513] width 176 height 13
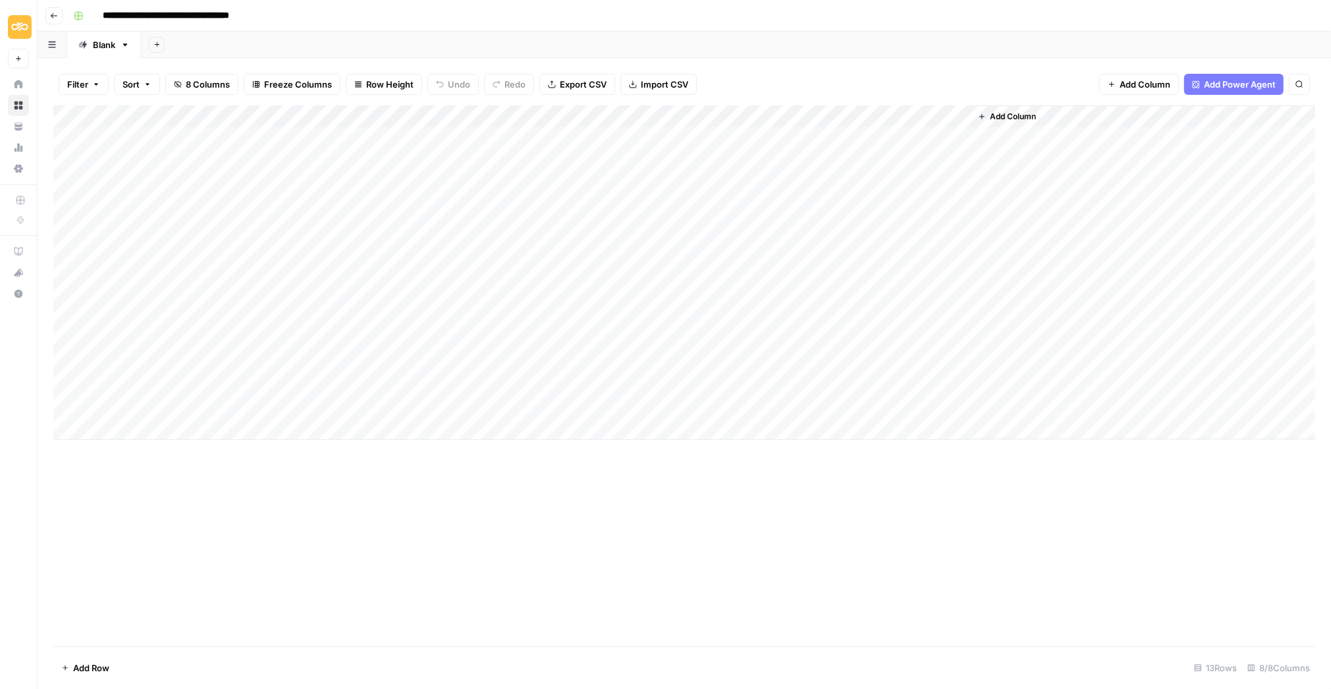
click at [178, 427] on div "Add Column" at bounding box center [684, 272] width 1262 height 334
click at [178, 430] on textarea at bounding box center [245, 430] width 211 height 18
type textarea "**********"
drag, startPoint x: 444, startPoint y: 425, endPoint x: 521, endPoint y: 428, distance: 77.1
click at [445, 425] on div "Add Column" at bounding box center [684, 283] width 1262 height 357
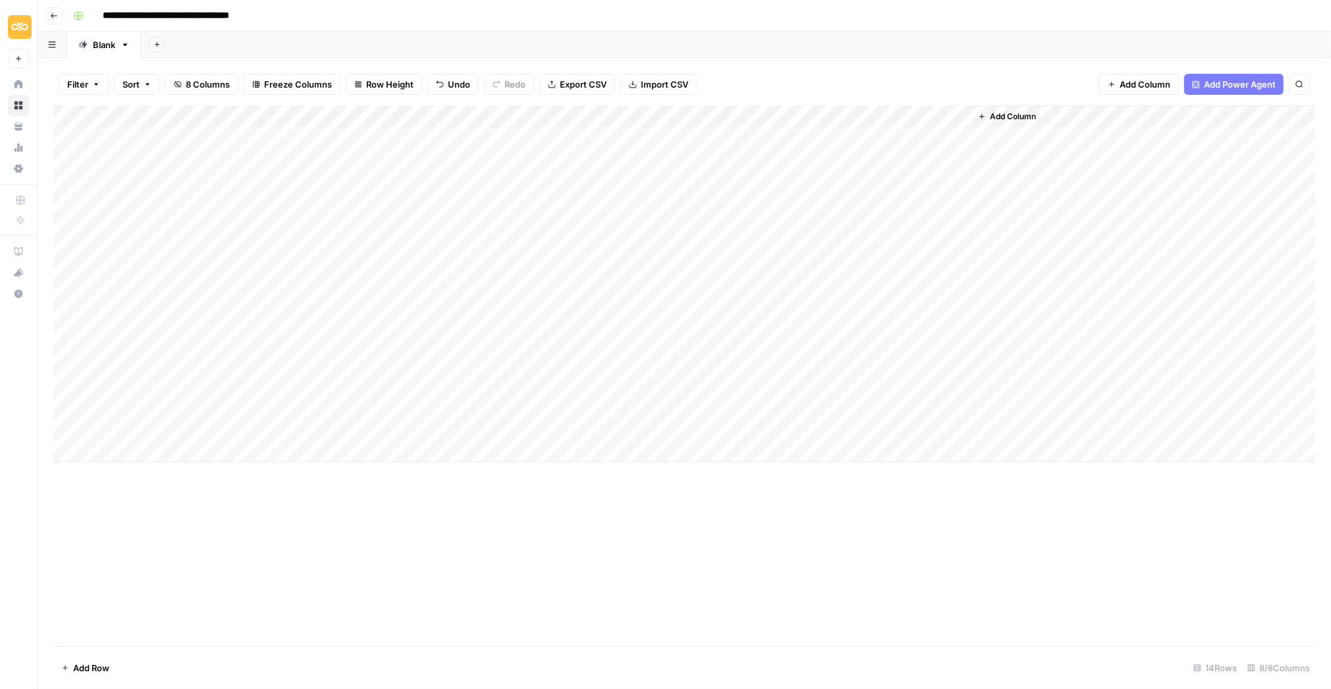
click at [521, 428] on div "Add Column" at bounding box center [684, 283] width 1262 height 357
type textarea "**********"
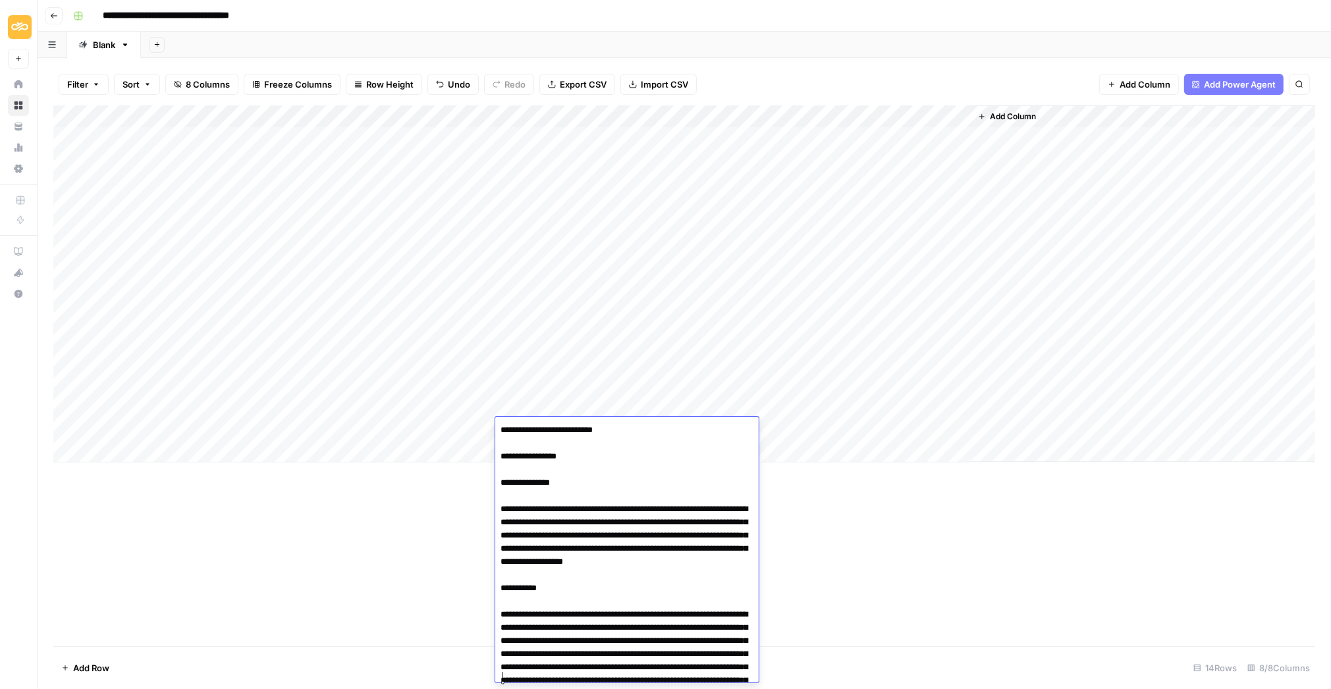
scroll to position [2136, 0]
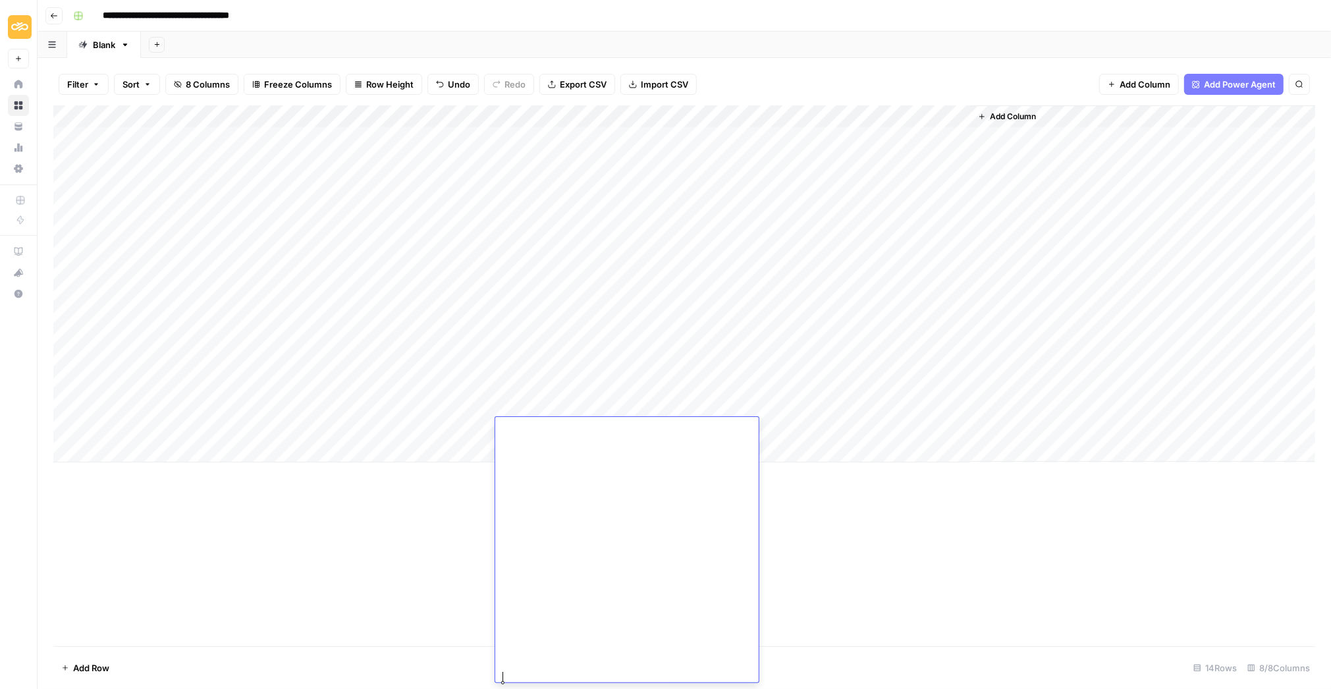
click at [424, 570] on div "Add Column" at bounding box center [684, 375] width 1262 height 541
click at [311, 176] on div "Add Column" at bounding box center [684, 283] width 1262 height 357
drag, startPoint x: 363, startPoint y: 209, endPoint x: 249, endPoint y: 184, distance: 116.6
click at [249, 184] on body "**********" at bounding box center [665, 344] width 1331 height 689
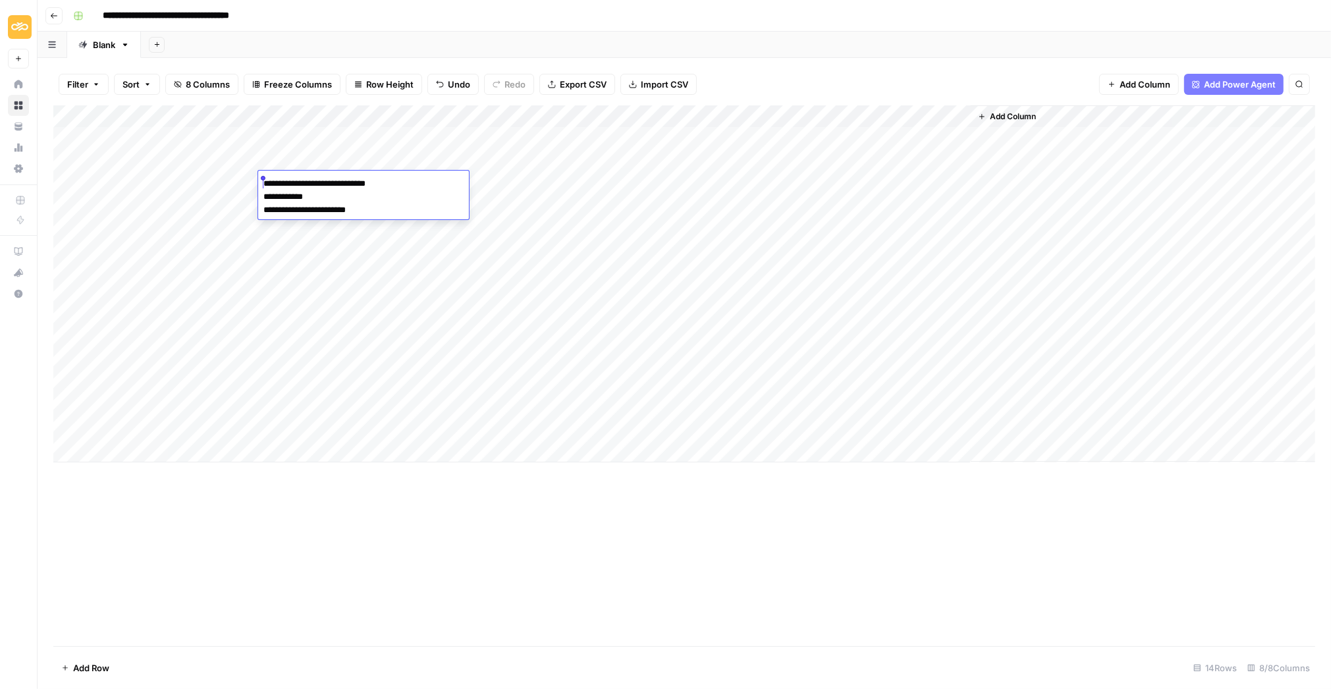
click at [288, 429] on div "Add Column" at bounding box center [684, 283] width 1262 height 357
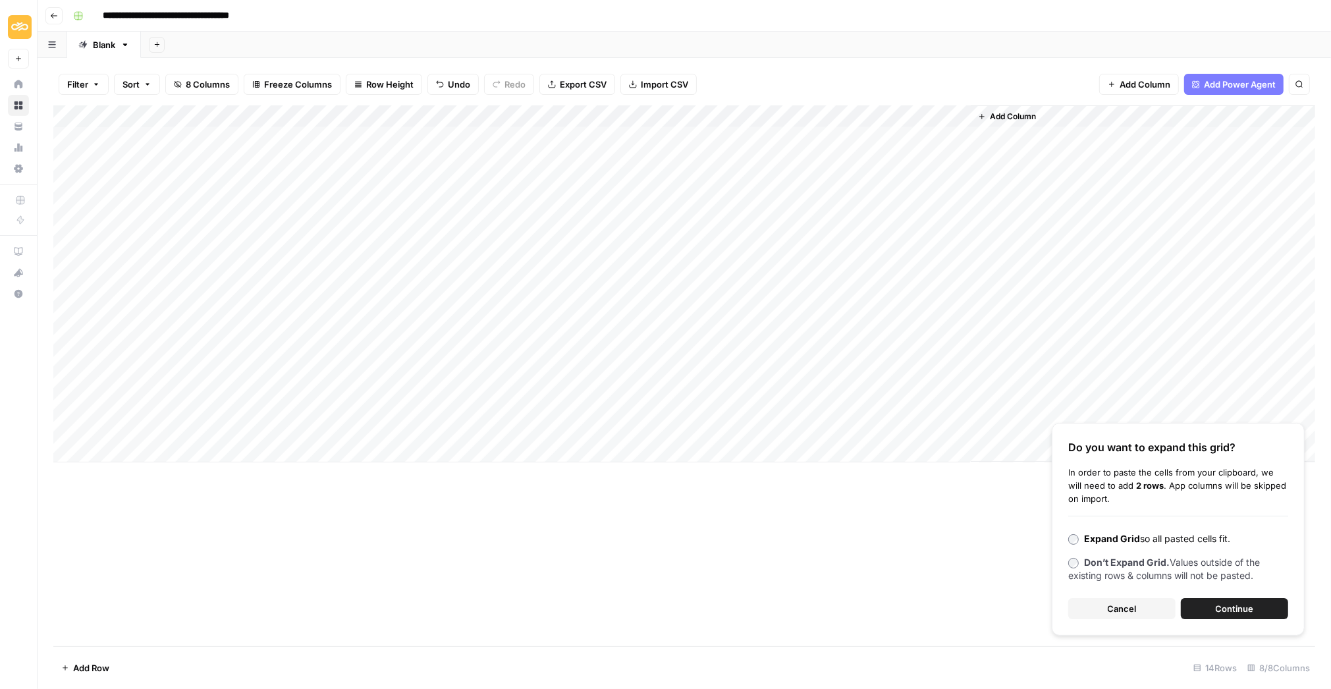
click at [293, 427] on div "Add Column" at bounding box center [684, 283] width 1262 height 357
click at [293, 427] on textarea at bounding box center [363, 430] width 211 height 18
type textarea "**********"
click at [523, 429] on div "Add Column" at bounding box center [684, 283] width 1262 height 357
click at [420, 426] on div "Add Column" at bounding box center [684, 283] width 1262 height 357
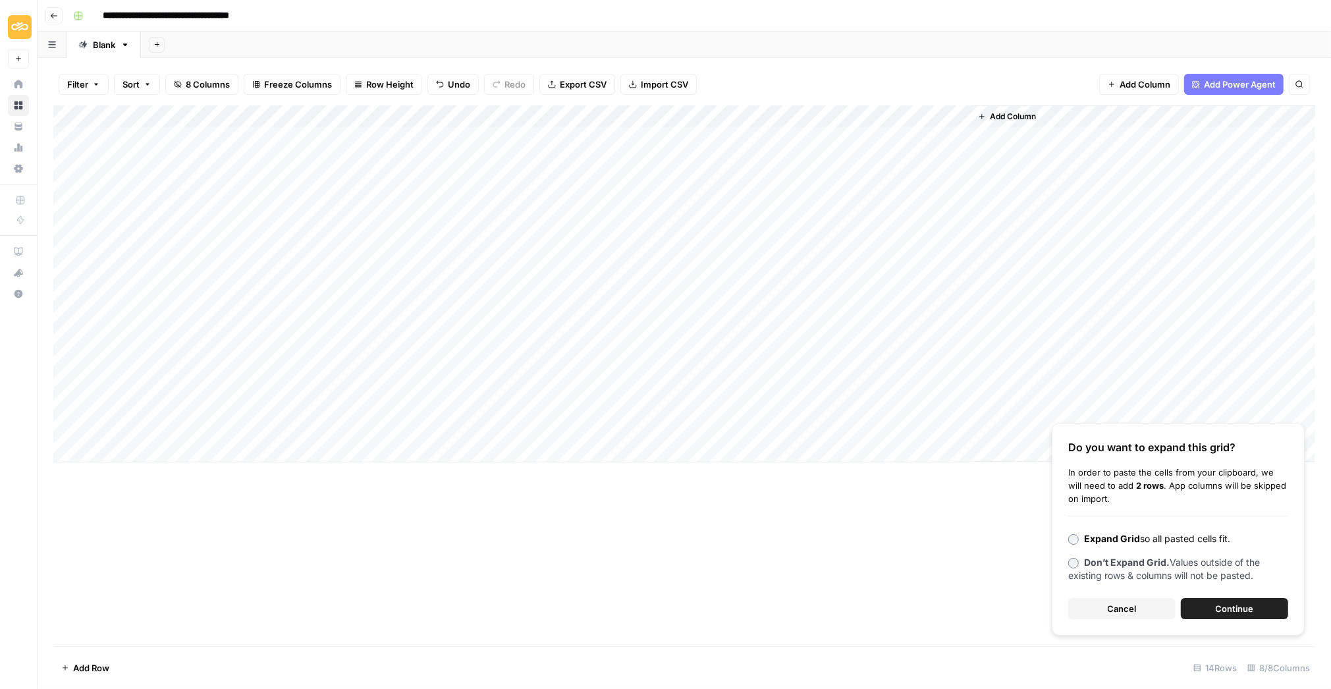
click at [420, 426] on div "Add Column" at bounding box center [684, 283] width 1262 height 357
type input "**********"
click at [454, 539] on div "Add Column Do you want to expand this grid? In order to paste the cells from yo…" at bounding box center [684, 375] width 1262 height 541
click at [673, 427] on div "Add Column" at bounding box center [684, 283] width 1262 height 357
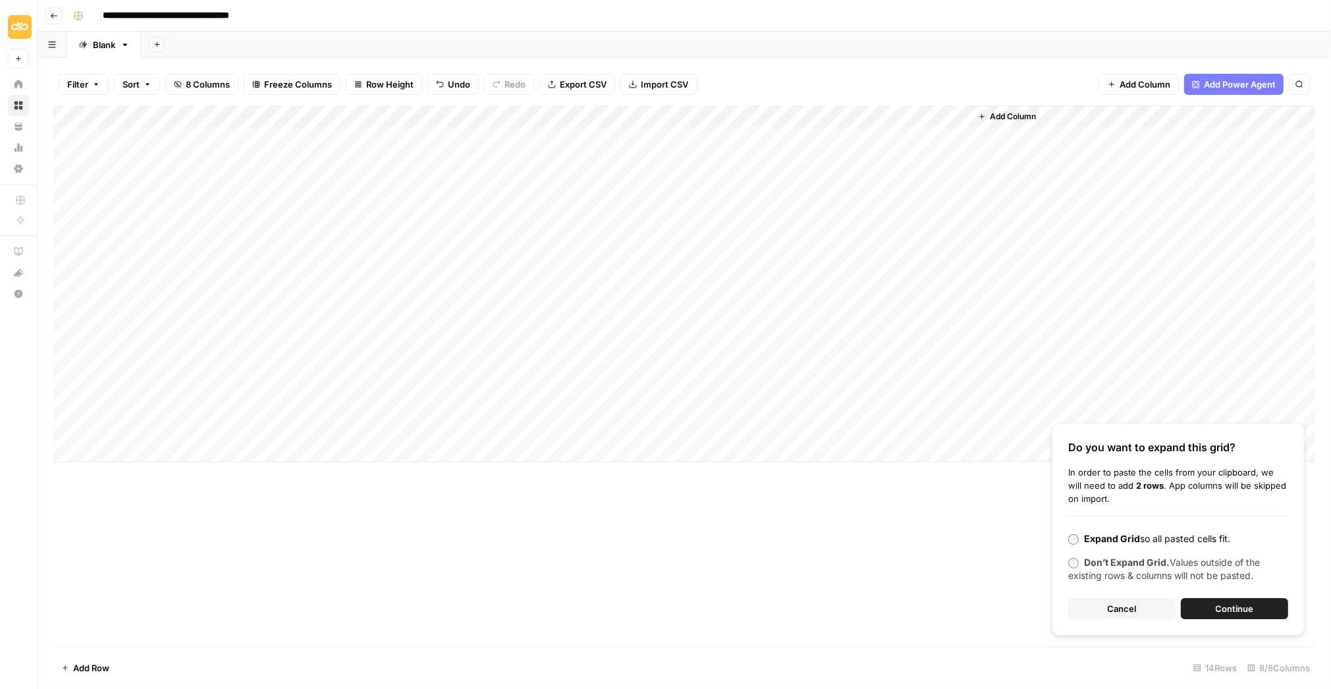
click at [963, 593] on div "Add Column Do you want to expand this grid? In order to paste the cells from yo…" at bounding box center [684, 375] width 1262 height 541
click at [1121, 608] on span "Cancel" at bounding box center [1121, 608] width 29 height 13
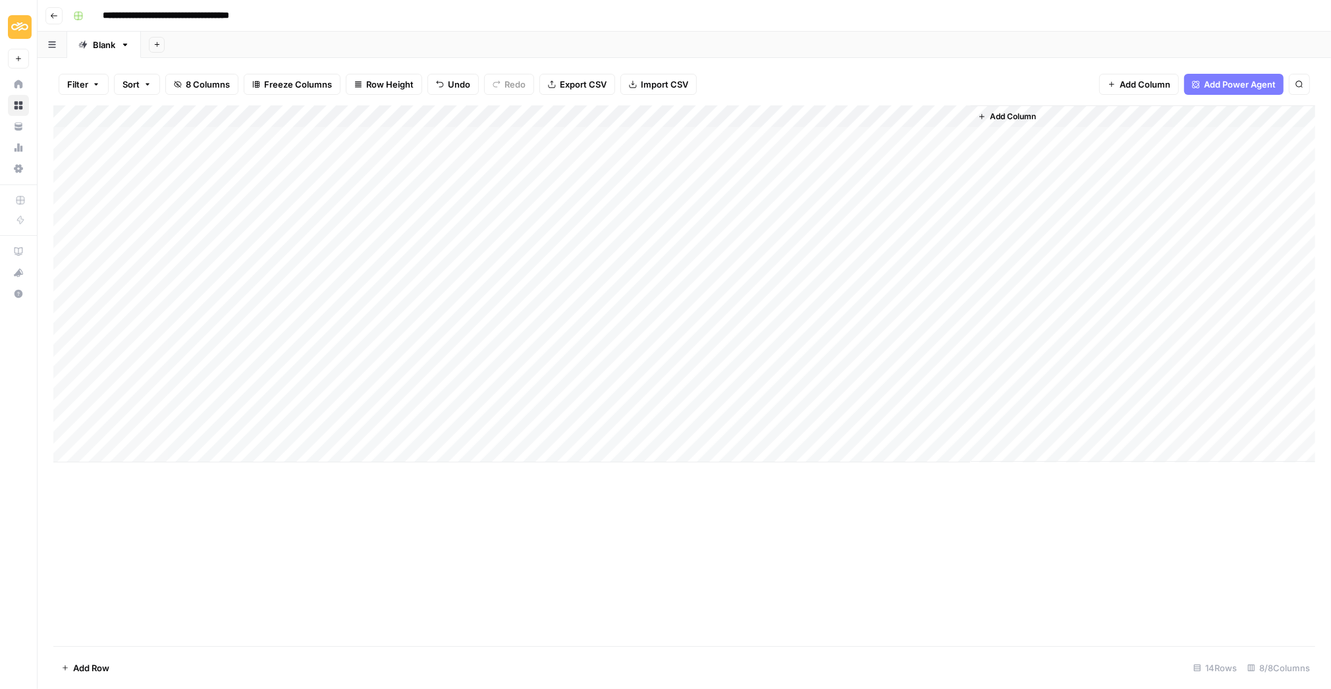
click at [112, 428] on div "Add Column" at bounding box center [684, 283] width 1262 height 357
type textarea "****"
click at [356, 615] on div "Add Column" at bounding box center [684, 375] width 1262 height 541
click at [782, 430] on div "Add Column" at bounding box center [684, 283] width 1262 height 357
click at [838, 425] on div "Add Column" at bounding box center [684, 283] width 1262 height 357
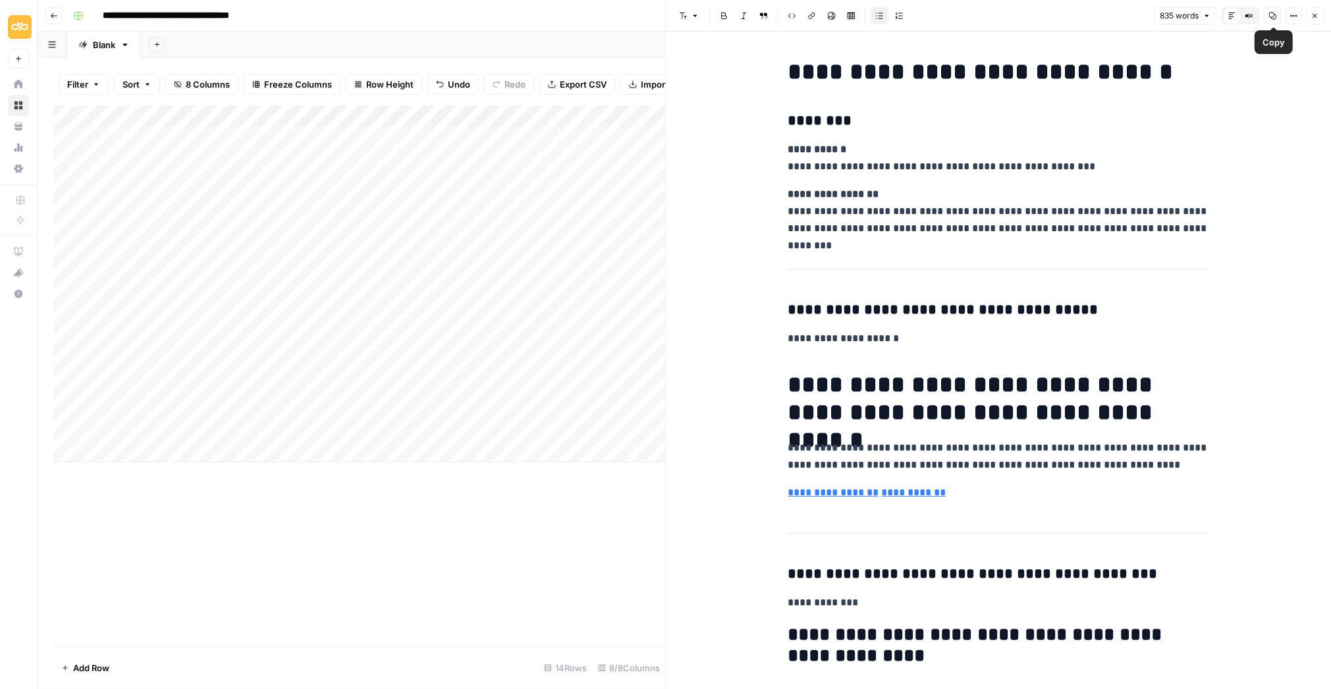
click at [1271, 13] on icon "button" at bounding box center [1272, 16] width 8 height 8
click at [518, 131] on div "Add Column" at bounding box center [359, 283] width 612 height 357
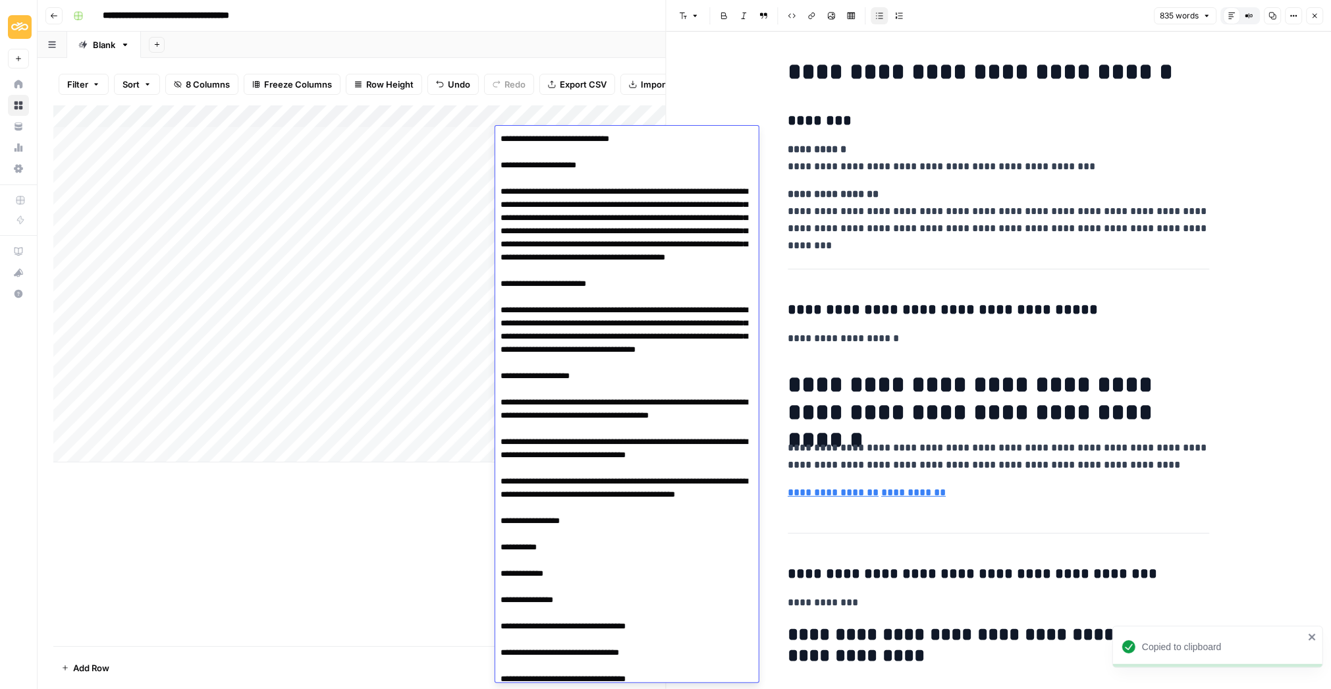
scroll to position [3627, 0]
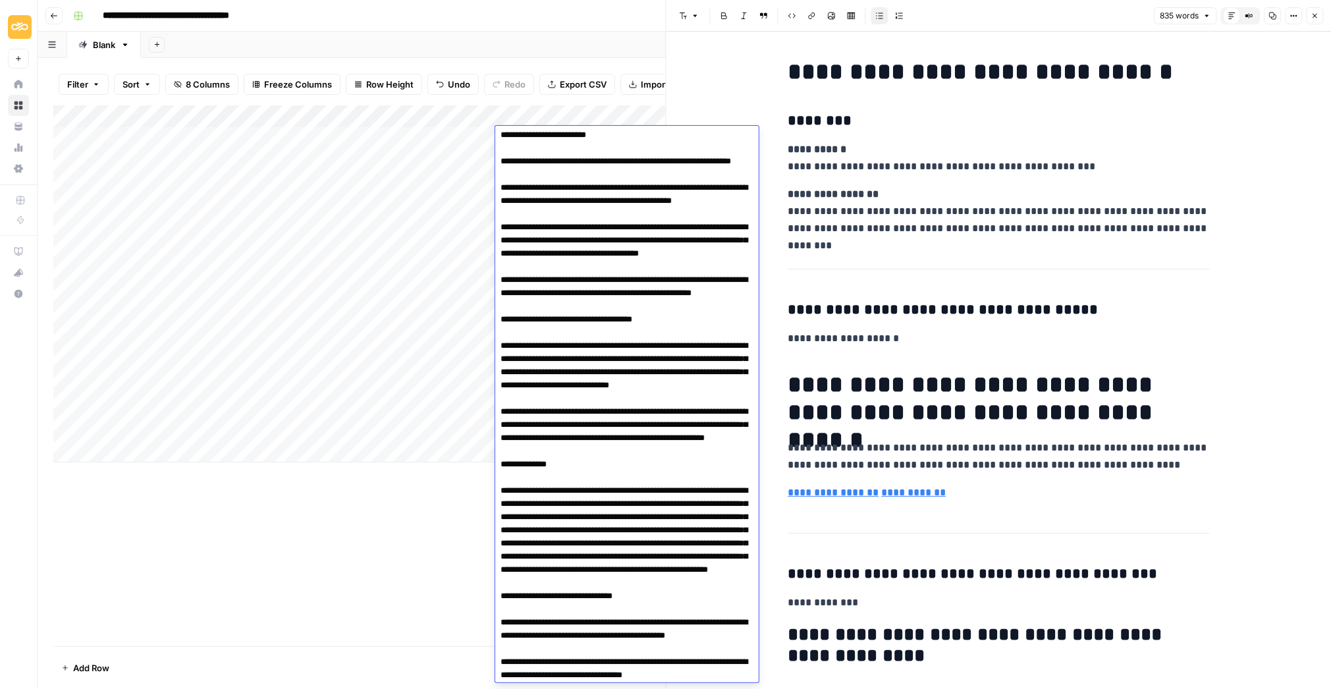
scroll to position [1815, 0]
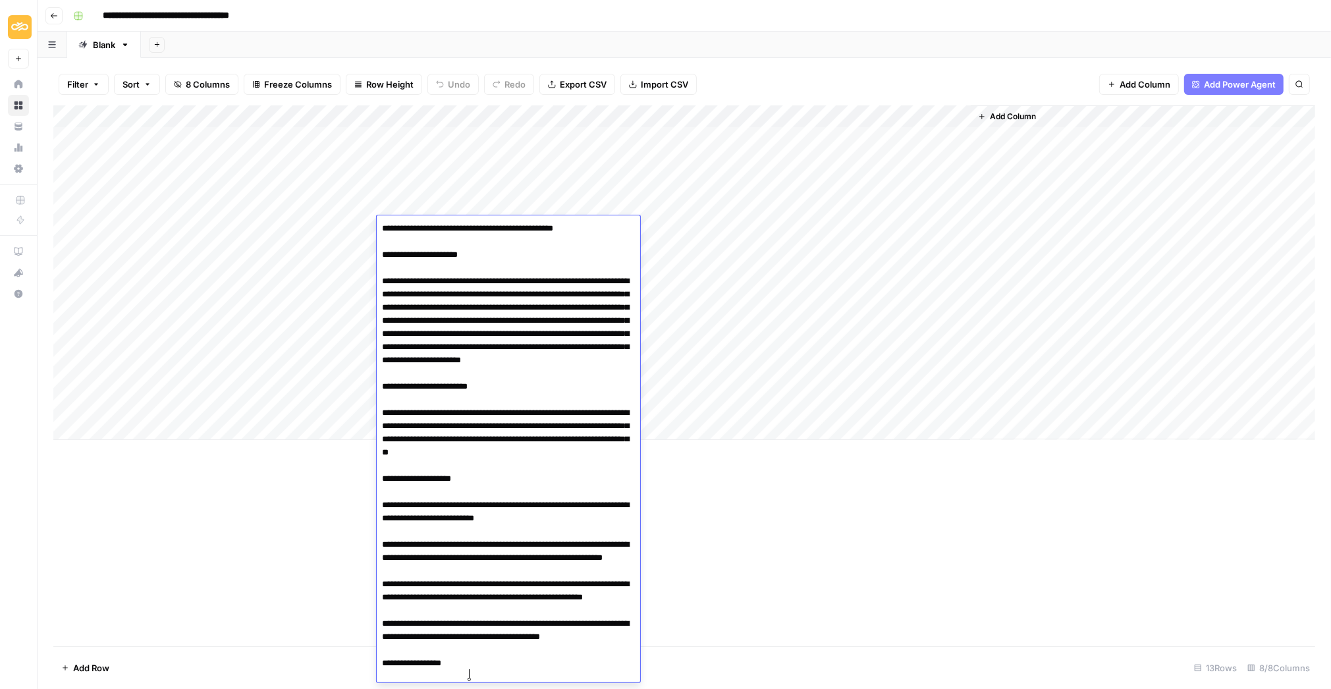
click at [1044, 527] on div "Add Column" at bounding box center [684, 375] width 1262 height 541
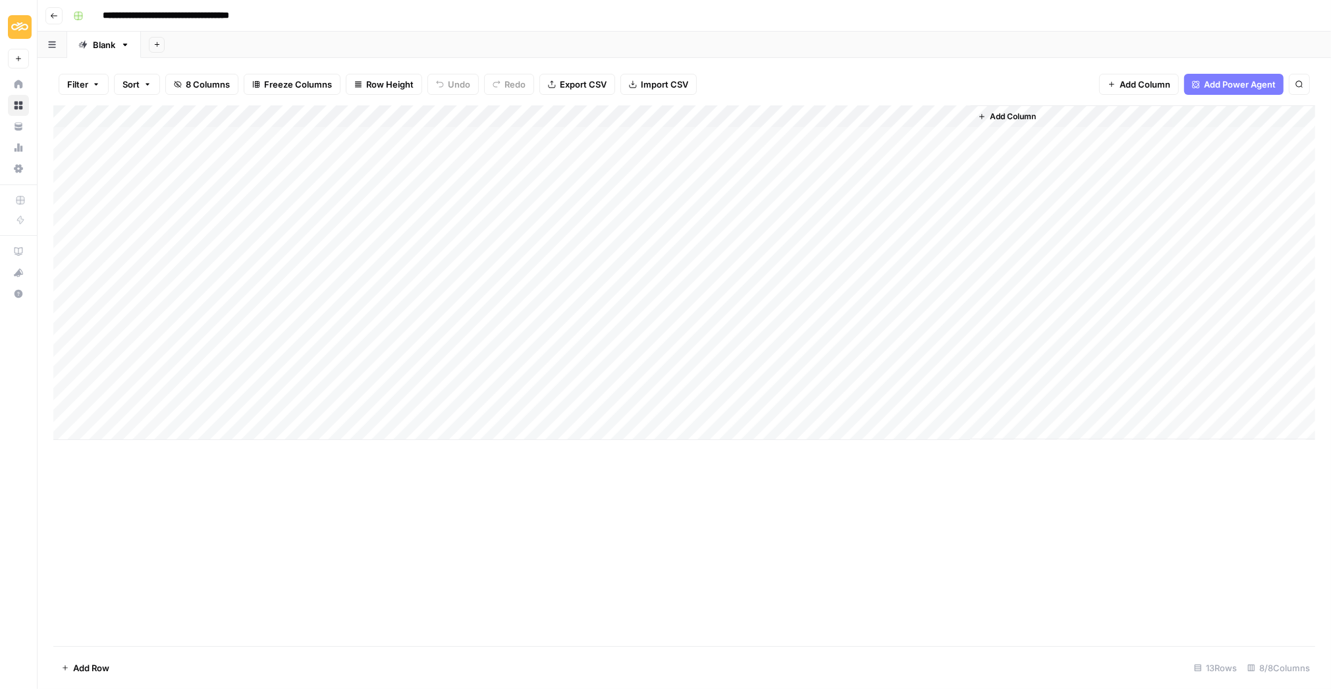
drag, startPoint x: 566, startPoint y: 113, endPoint x: 436, endPoint y: 111, distance: 129.7
click at [436, 112] on div "Add Column" at bounding box center [684, 272] width 1262 height 334
click at [379, 514] on div "Add Column" at bounding box center [684, 375] width 1262 height 541
click at [587, 528] on div "Add Column" at bounding box center [684, 375] width 1262 height 541
